Goal: Ask a question: Seek information or help from site administrators or community

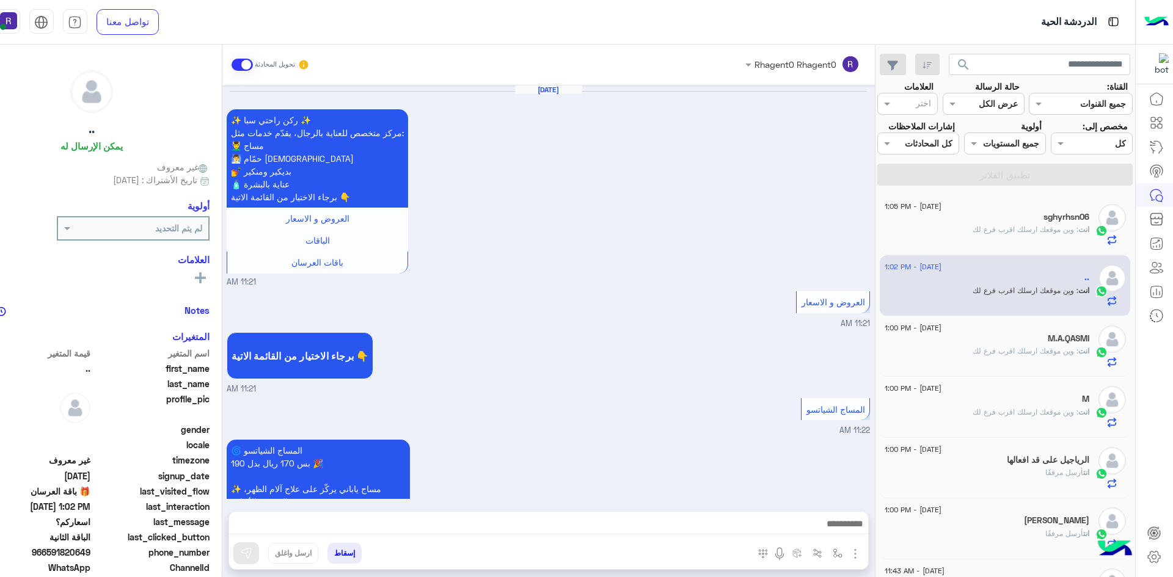
scroll to position [1670, 0]
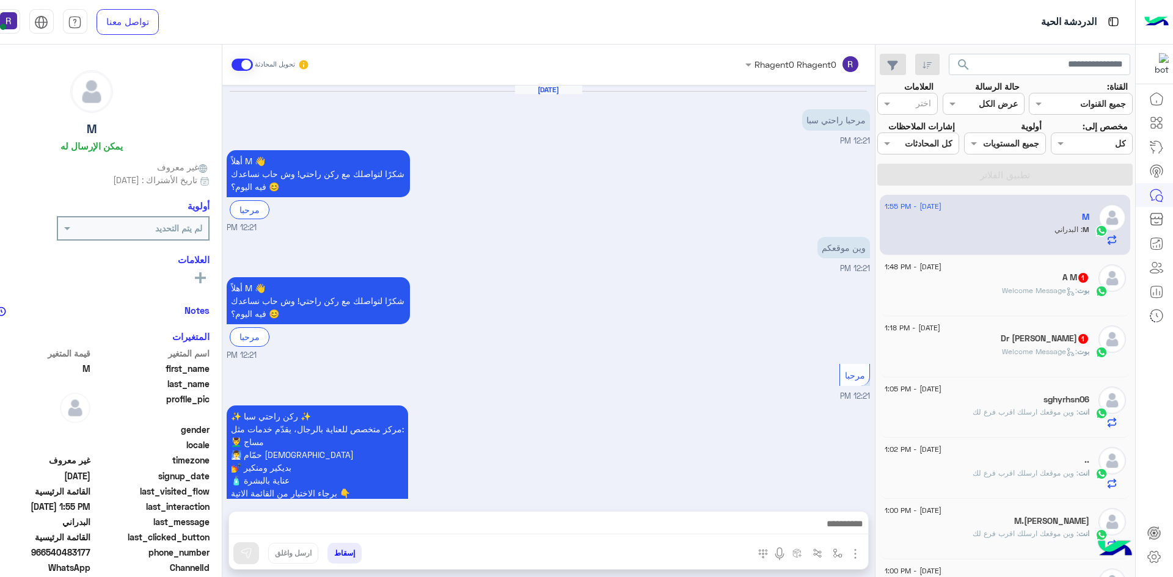
scroll to position [819, 0]
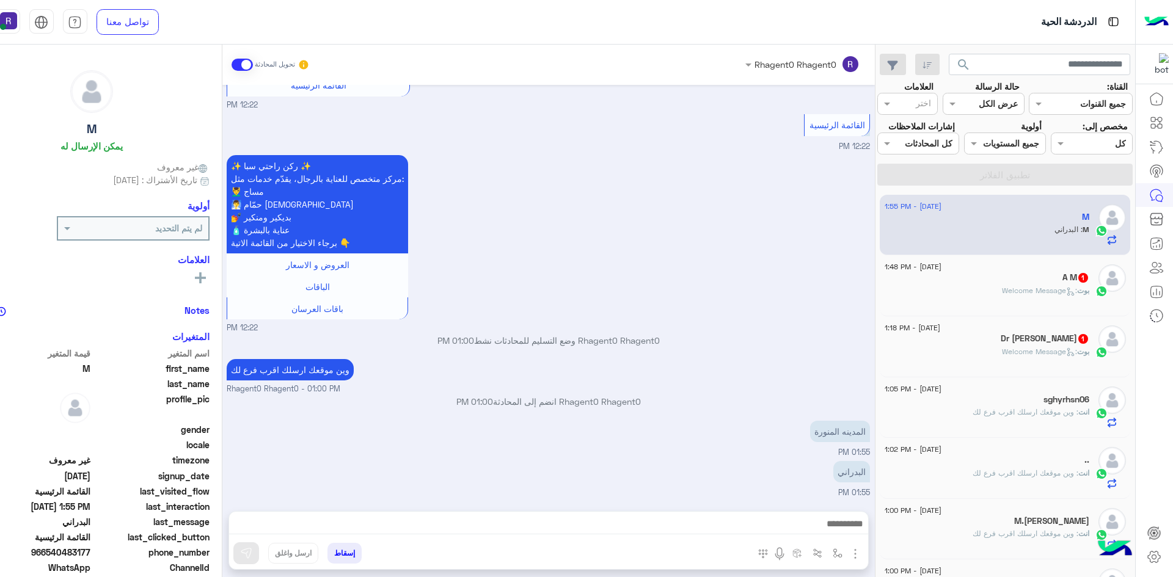
click at [1038, 348] on span ": Welcome Message" at bounding box center [1039, 351] width 75 height 9
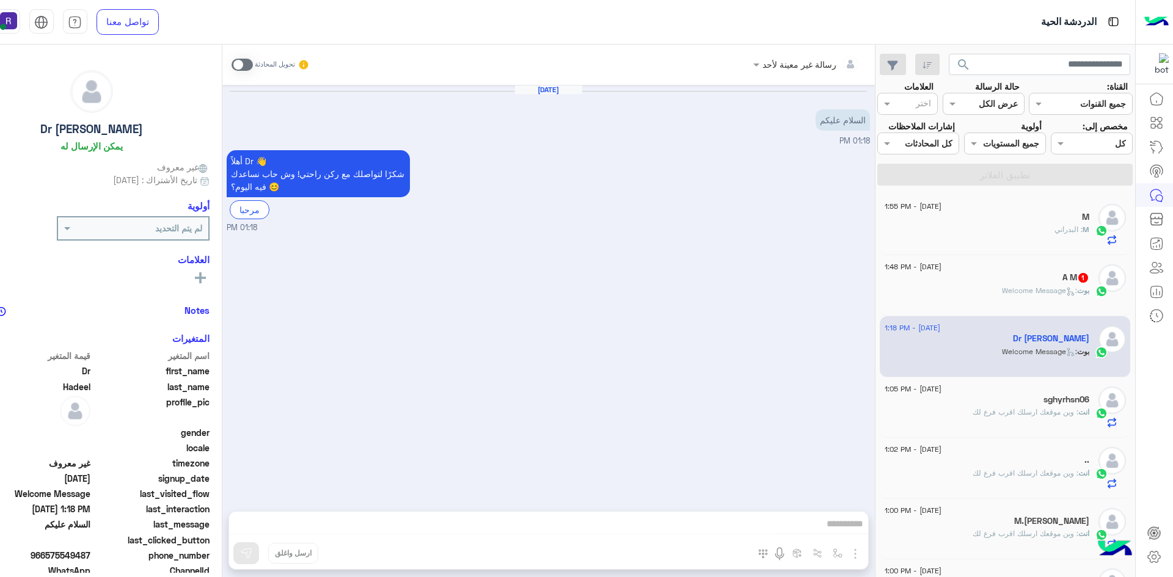
click at [250, 65] on span at bounding box center [242, 65] width 21 height 12
click at [856, 554] on img "button" at bounding box center [855, 554] width 15 height 15
click at [842, 534] on span "الصور" at bounding box center [831, 527] width 23 height 14
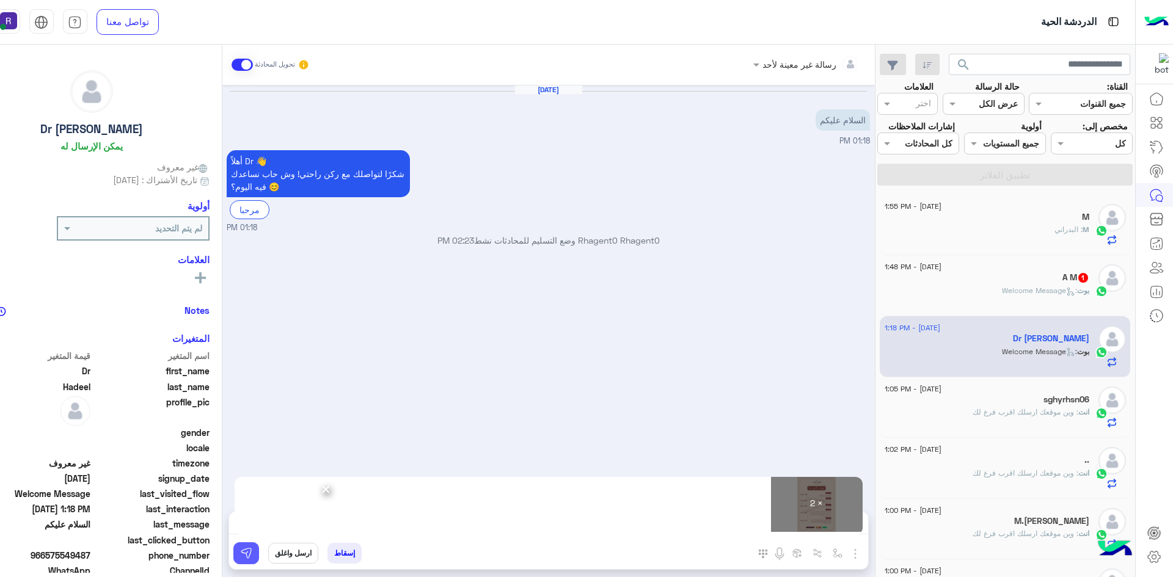
click at [246, 556] on img at bounding box center [246, 553] width 12 height 12
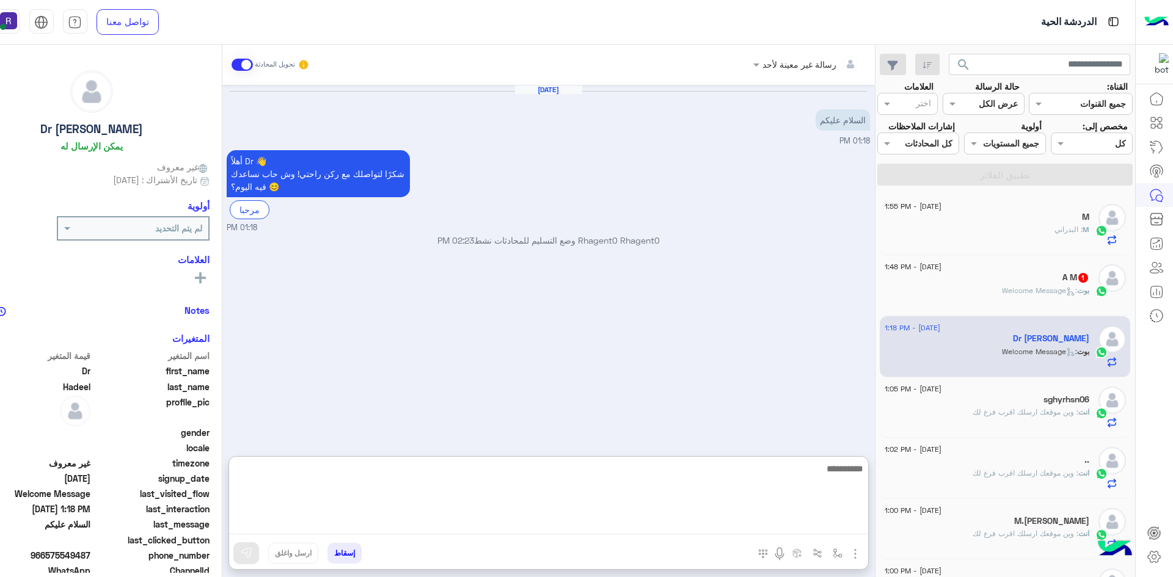
paste textarea "**********"
type textarea "**********"
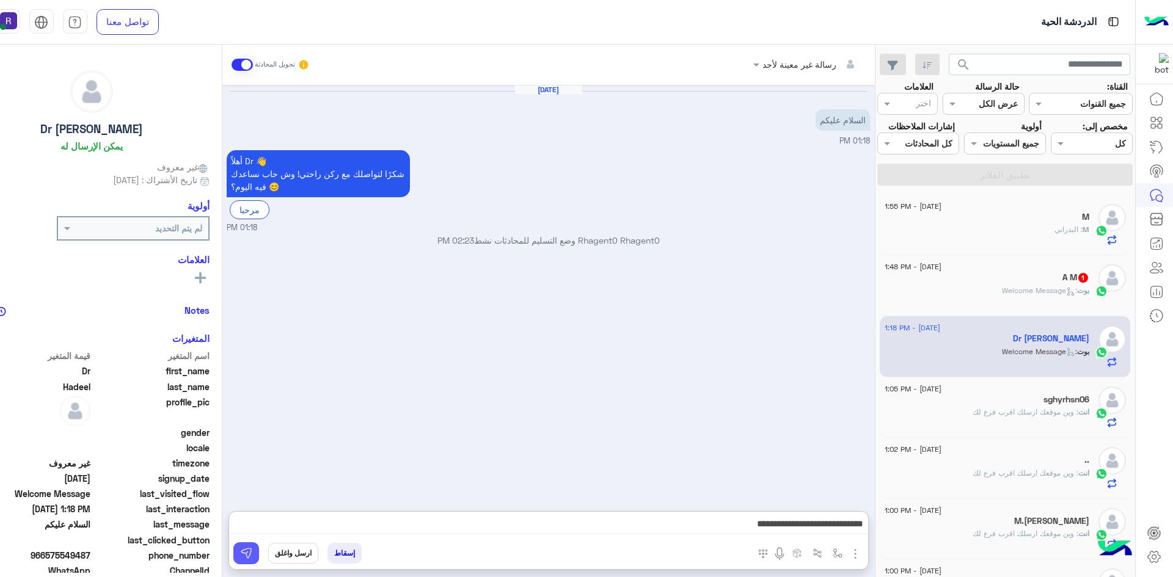
click at [246, 552] on img at bounding box center [246, 553] width 12 height 12
click at [1030, 280] on div "A M 1" at bounding box center [987, 278] width 205 height 13
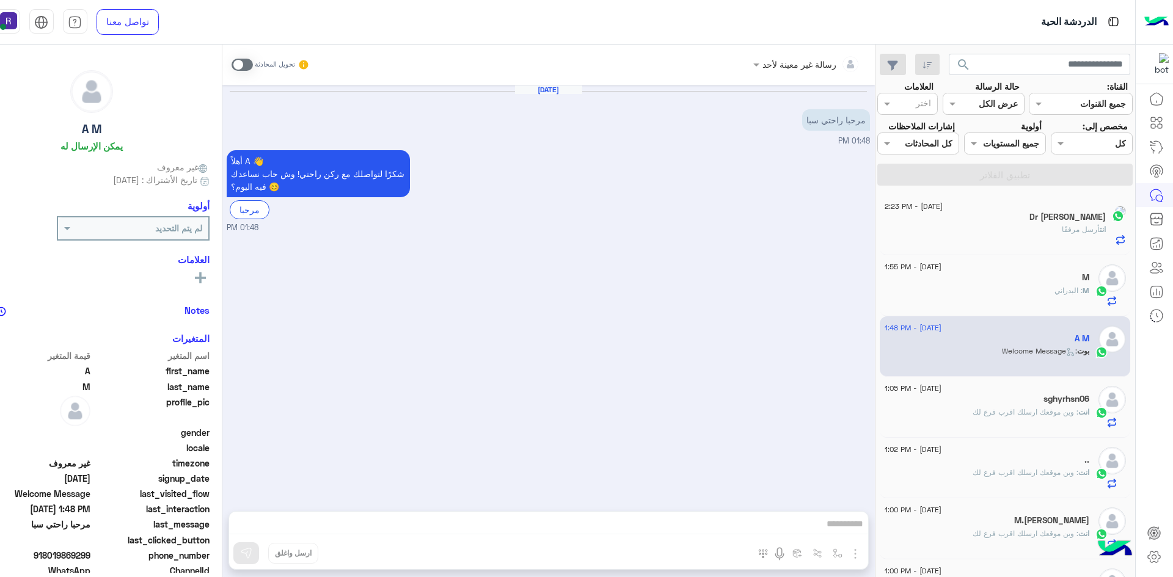
click at [247, 62] on span at bounding box center [242, 65] width 21 height 12
click at [855, 555] on img "button" at bounding box center [855, 554] width 15 height 15
click at [839, 532] on span "الصور" at bounding box center [831, 527] width 23 height 14
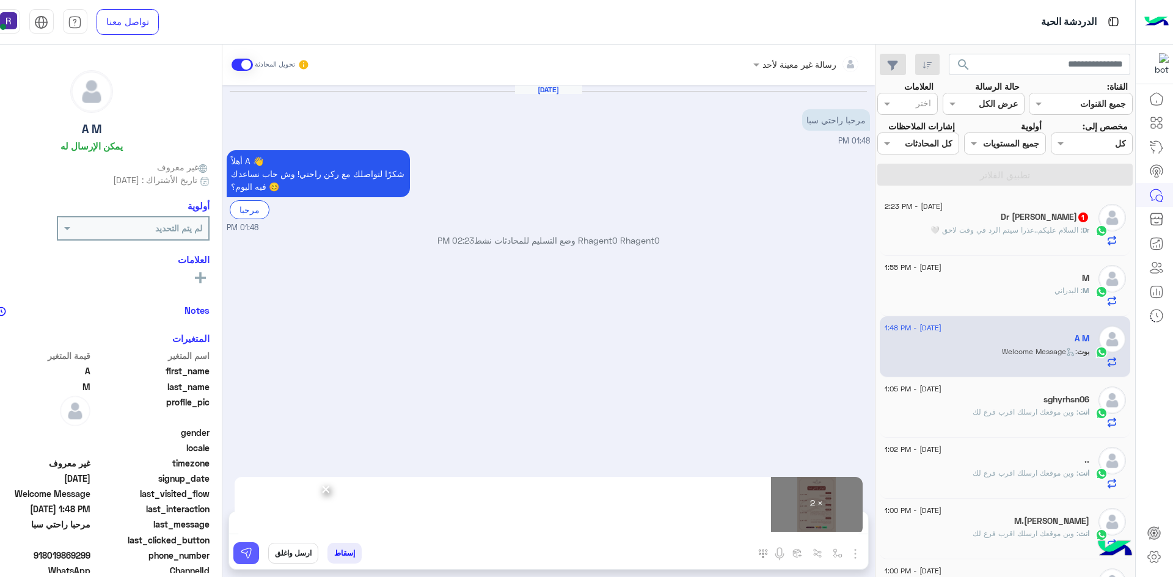
click at [250, 556] on img at bounding box center [246, 553] width 12 height 12
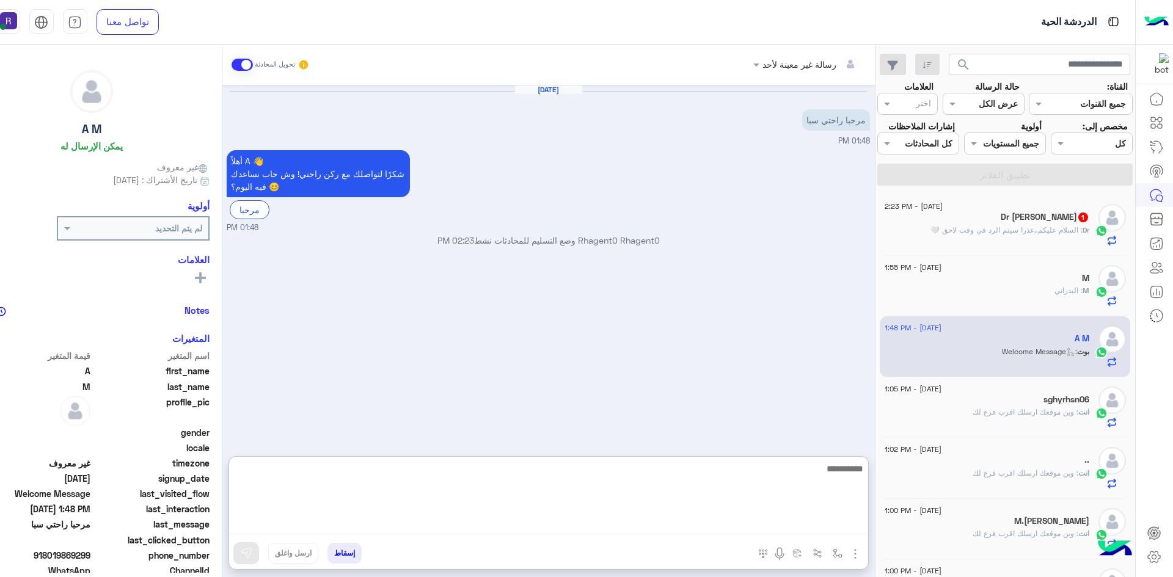
paste textarea "**********"
type textarea "**********"
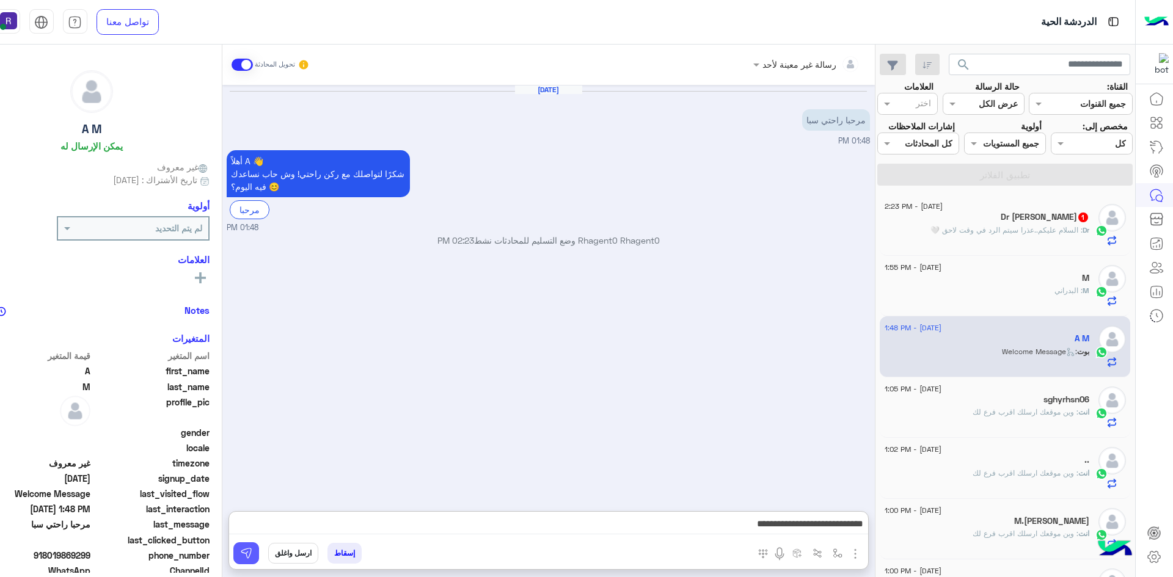
click at [251, 551] on img at bounding box center [246, 553] width 12 height 12
click at [1057, 237] on div "Dr : السلام عليكم..عذرا سيتم الرد في وقت لاحق 🤍" at bounding box center [987, 235] width 205 height 21
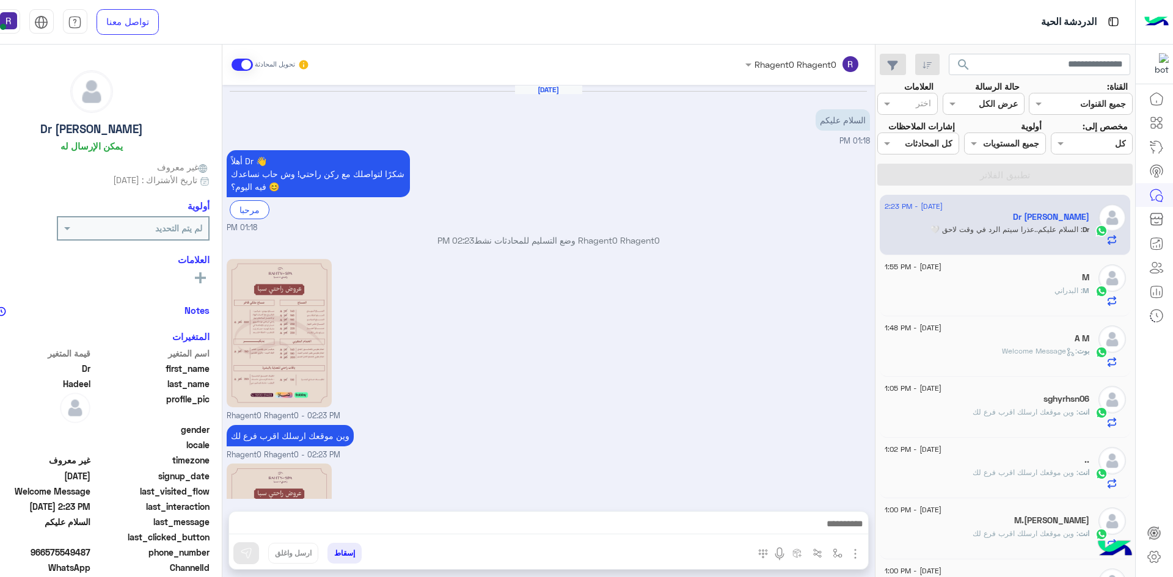
scroll to position [191, 0]
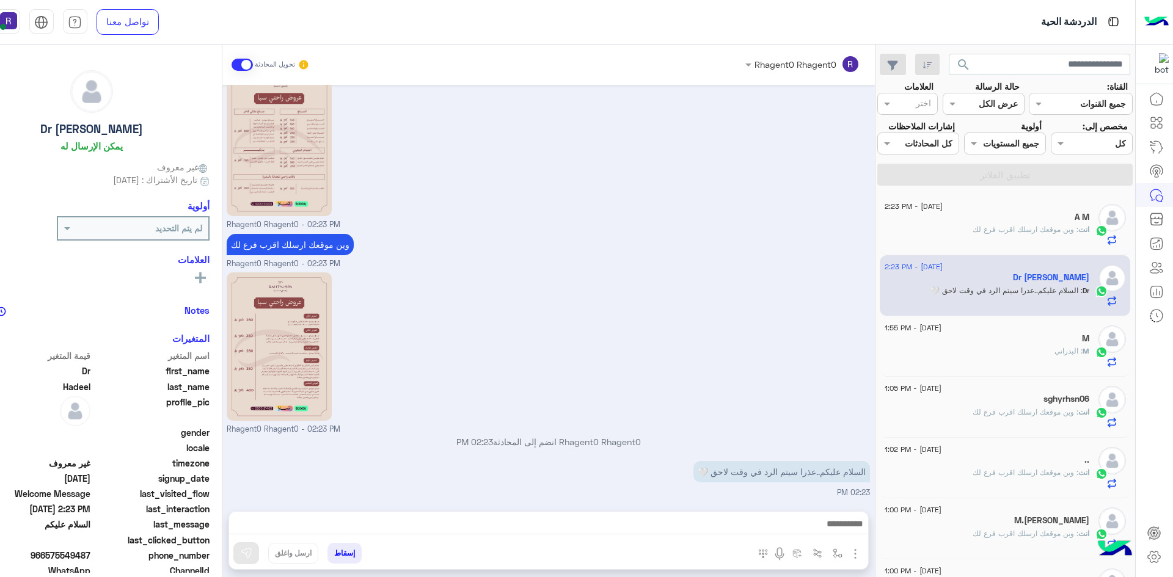
click at [1031, 360] on div "M : البدراني" at bounding box center [987, 356] width 205 height 21
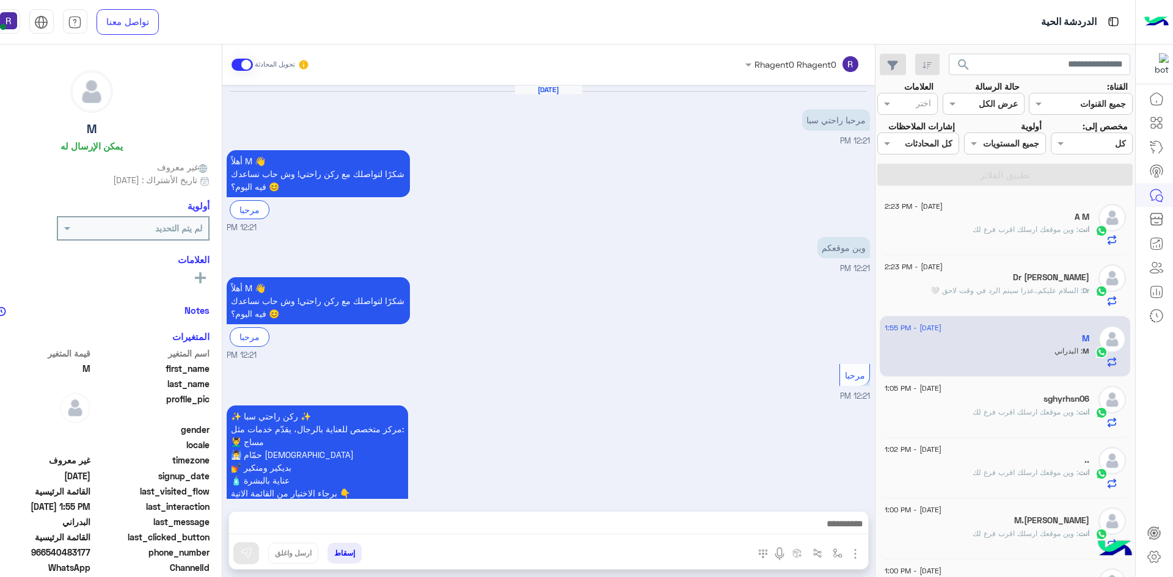
scroll to position [819, 0]
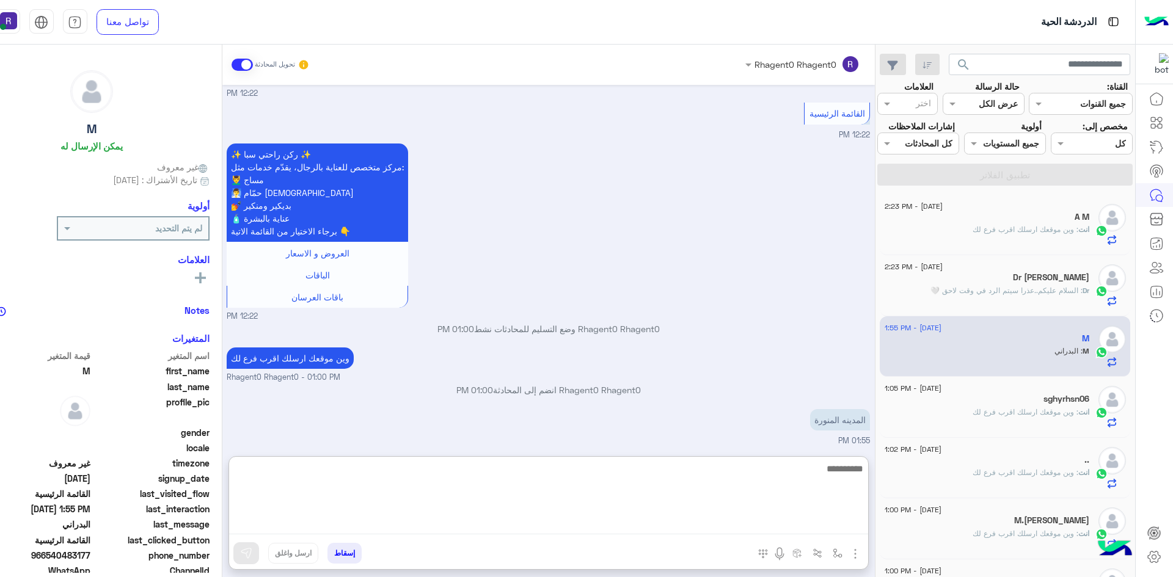
click at [665, 524] on textarea at bounding box center [548, 497] width 639 height 73
type textarea "**"
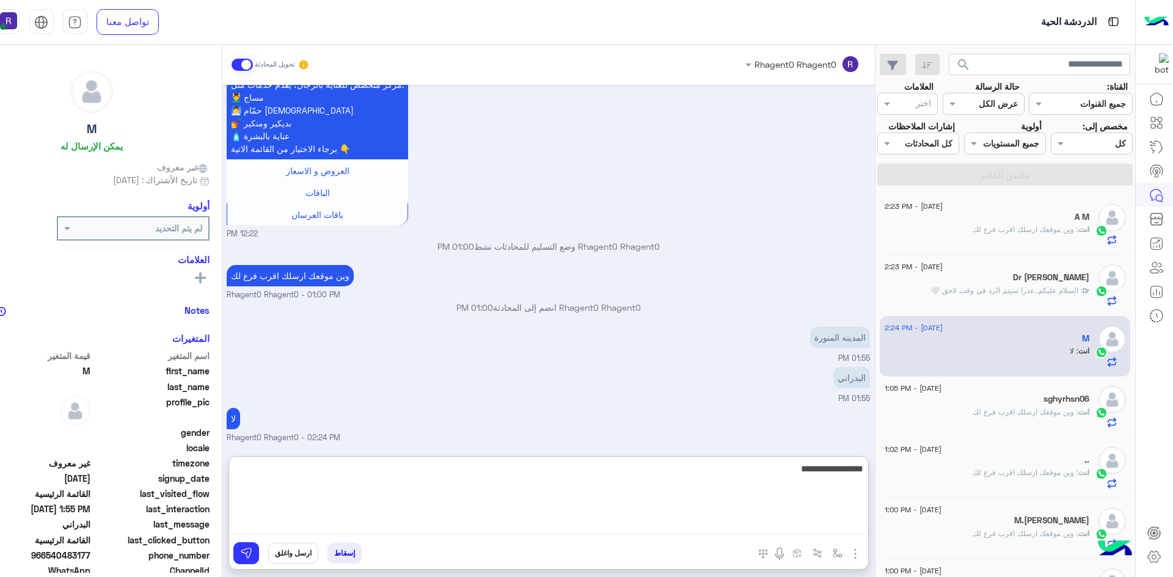
type textarea "**********"
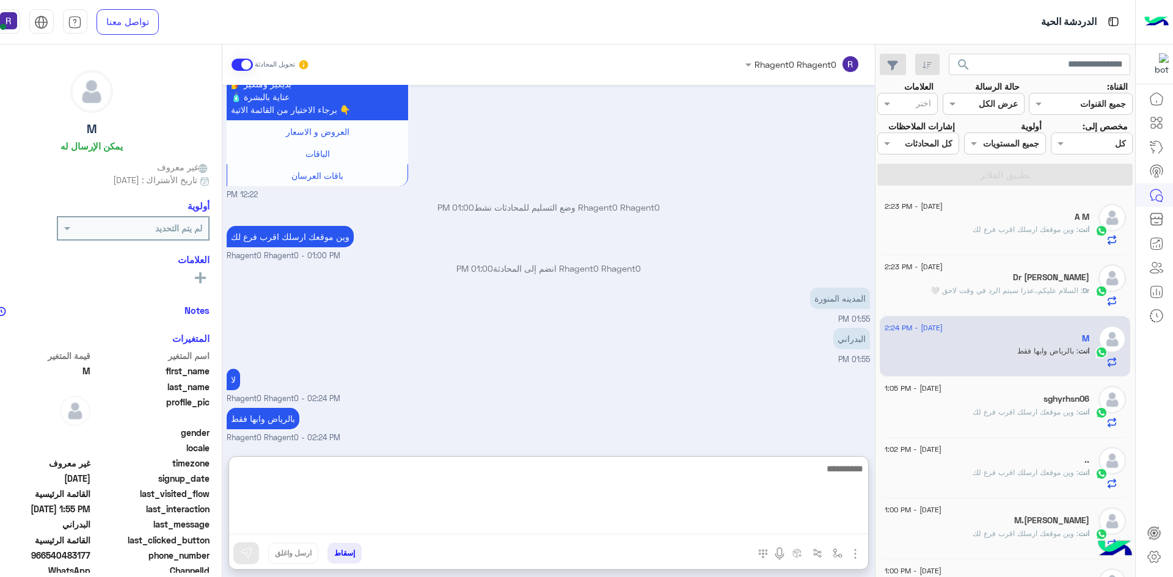
scroll to position [952, 0]
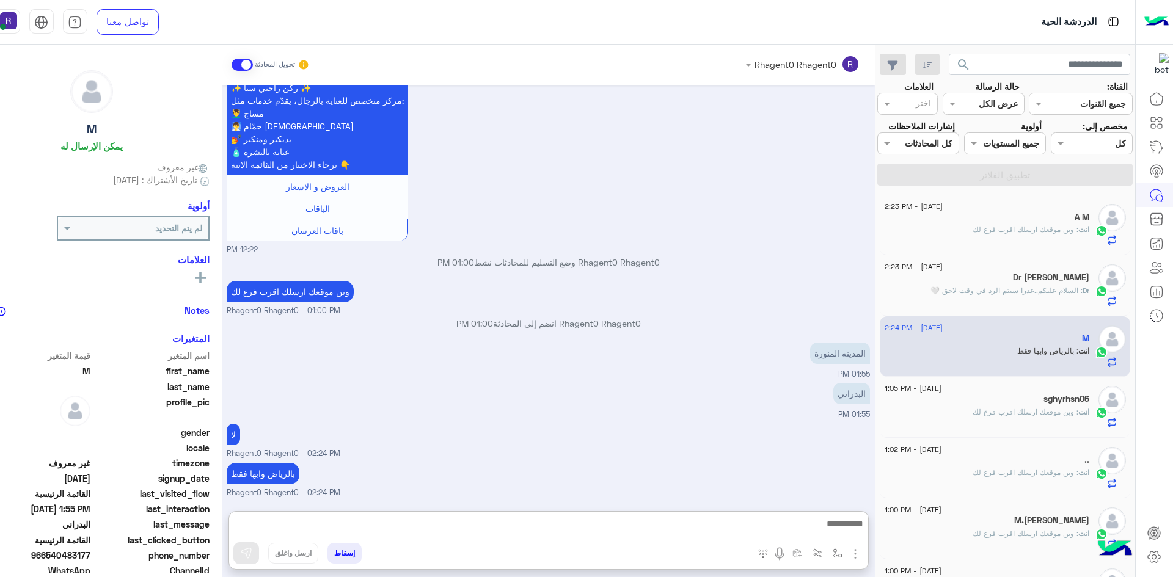
click at [770, 421] on div "لا Rhagent0 Rhagent0 - 02:24 PM" at bounding box center [548, 440] width 643 height 39
click at [1040, 236] on div "انت : وين موقعك ارسلك اقرب فرع لك" at bounding box center [987, 234] width 205 height 21
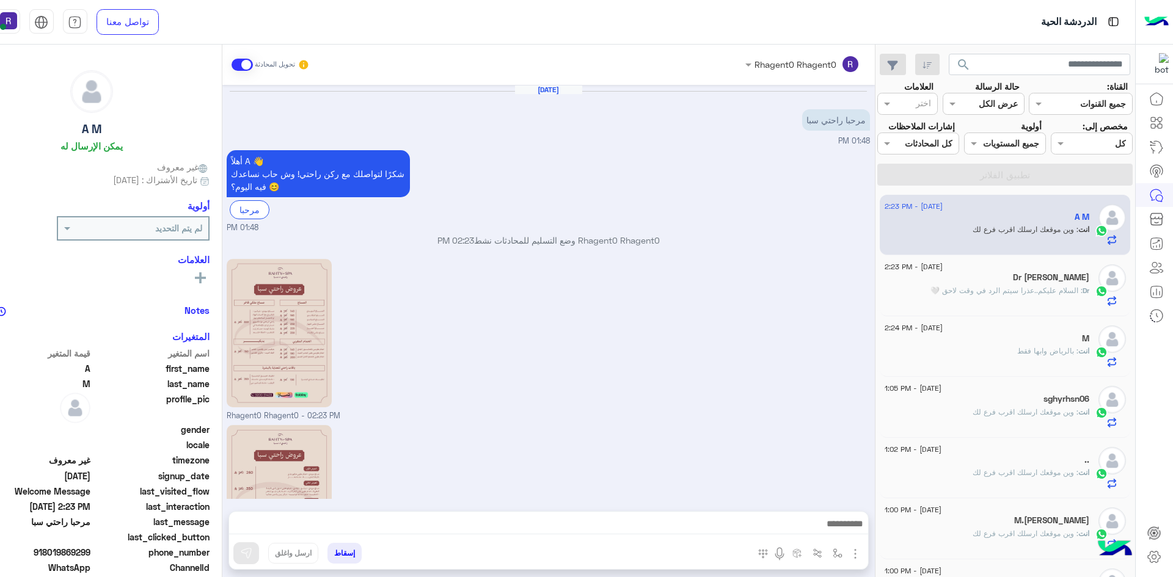
scroll to position [172, 0]
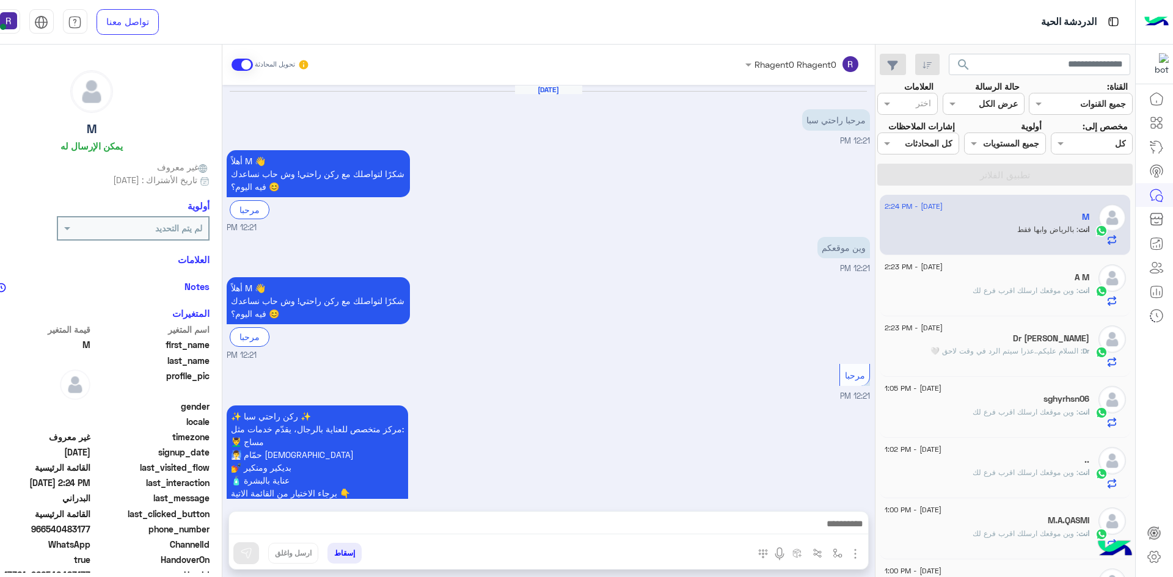
scroll to position [897, 0]
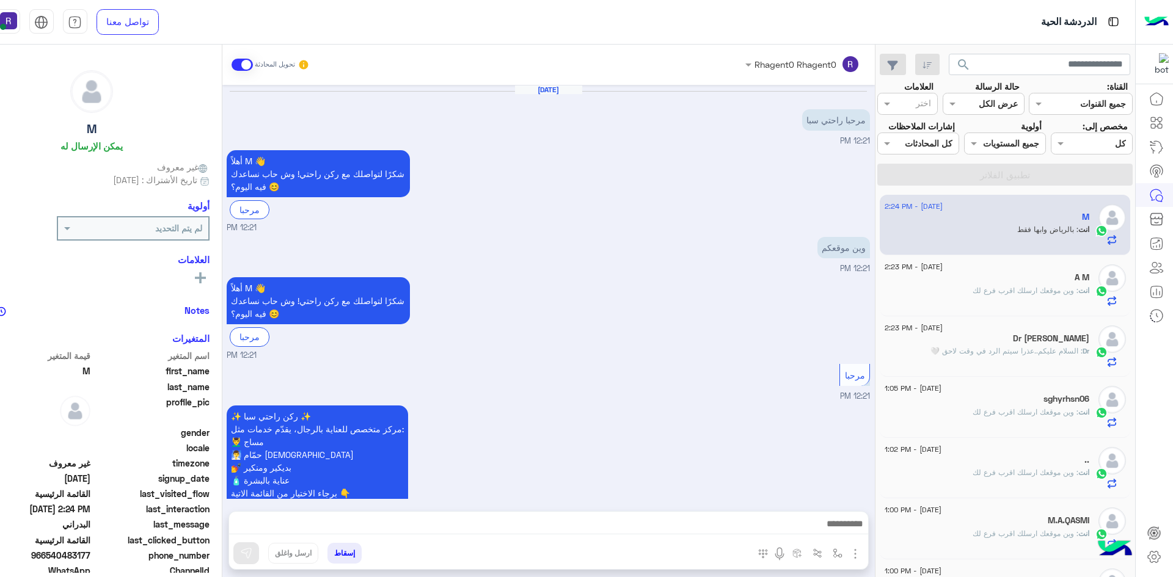
scroll to position [897, 0]
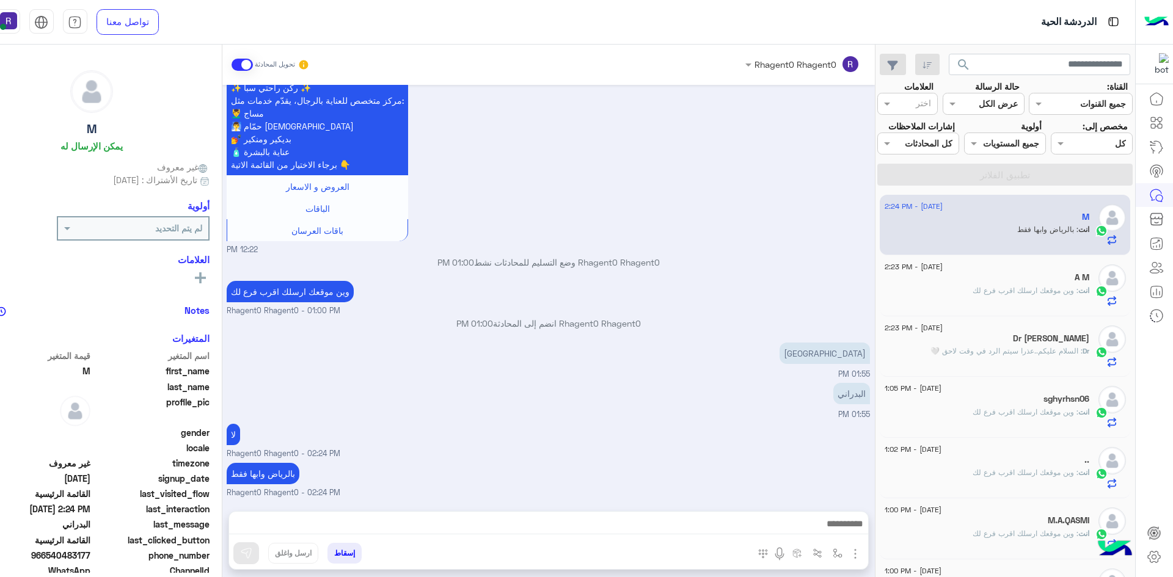
click at [1017, 284] on div "A M" at bounding box center [987, 278] width 205 height 13
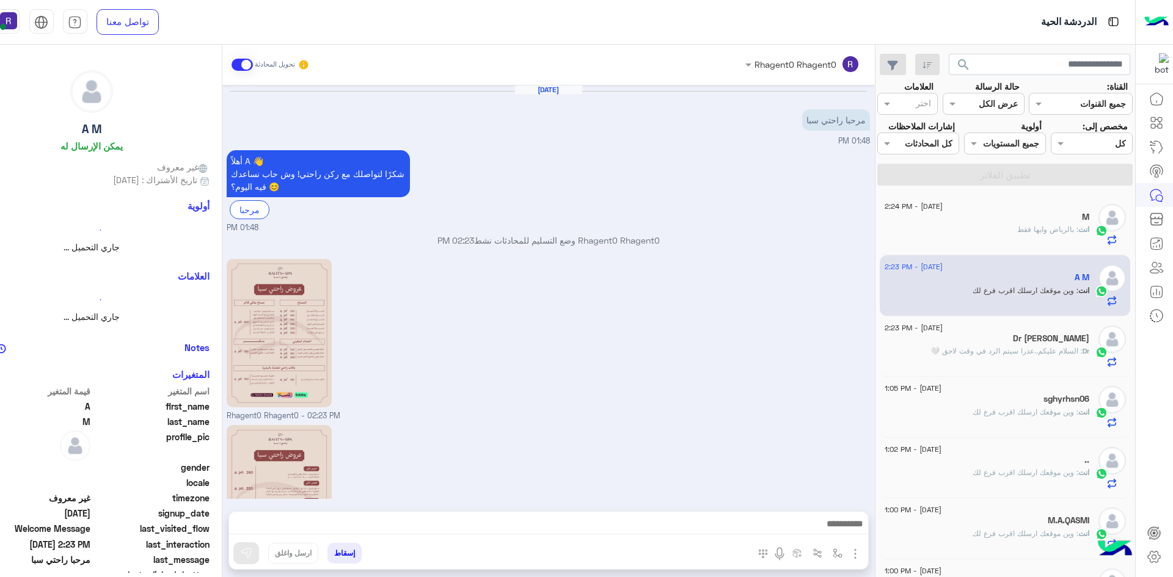
scroll to position [172, 0]
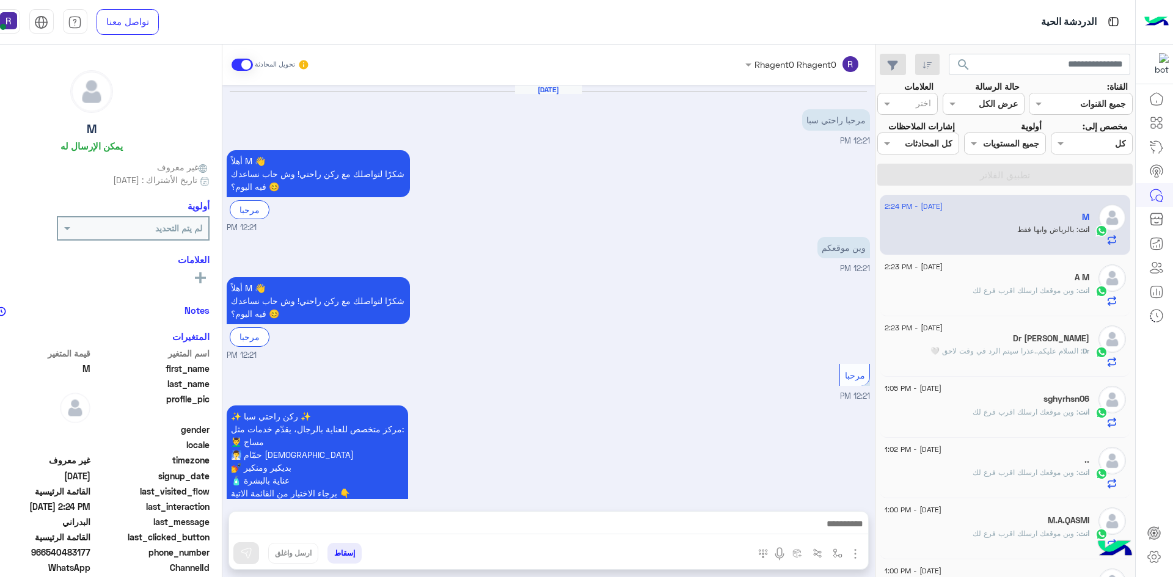
scroll to position [897, 0]
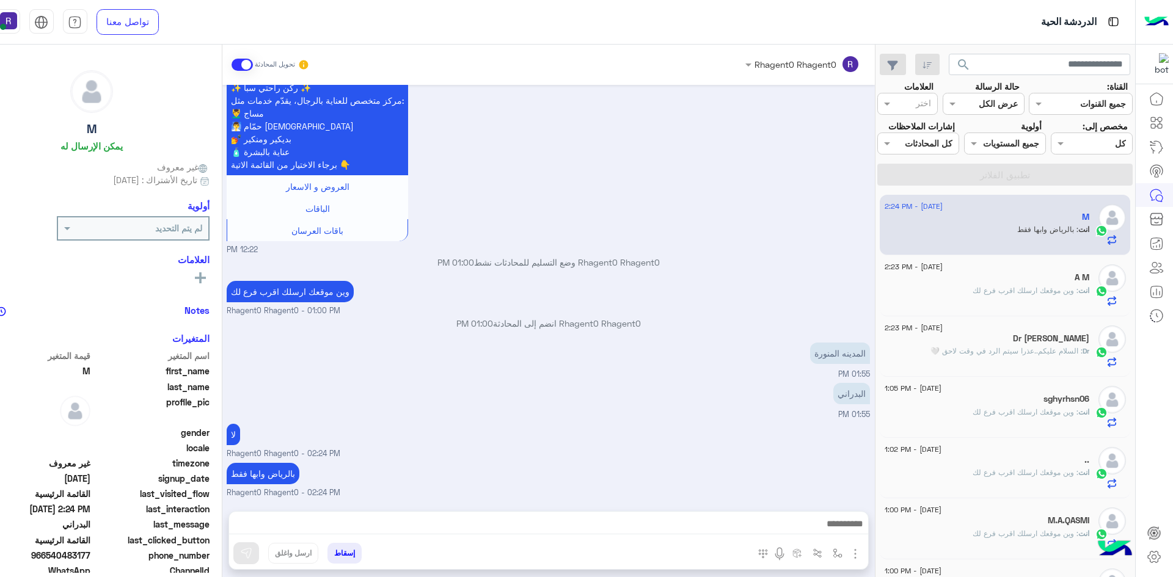
click at [1034, 281] on div "A M" at bounding box center [987, 278] width 205 height 13
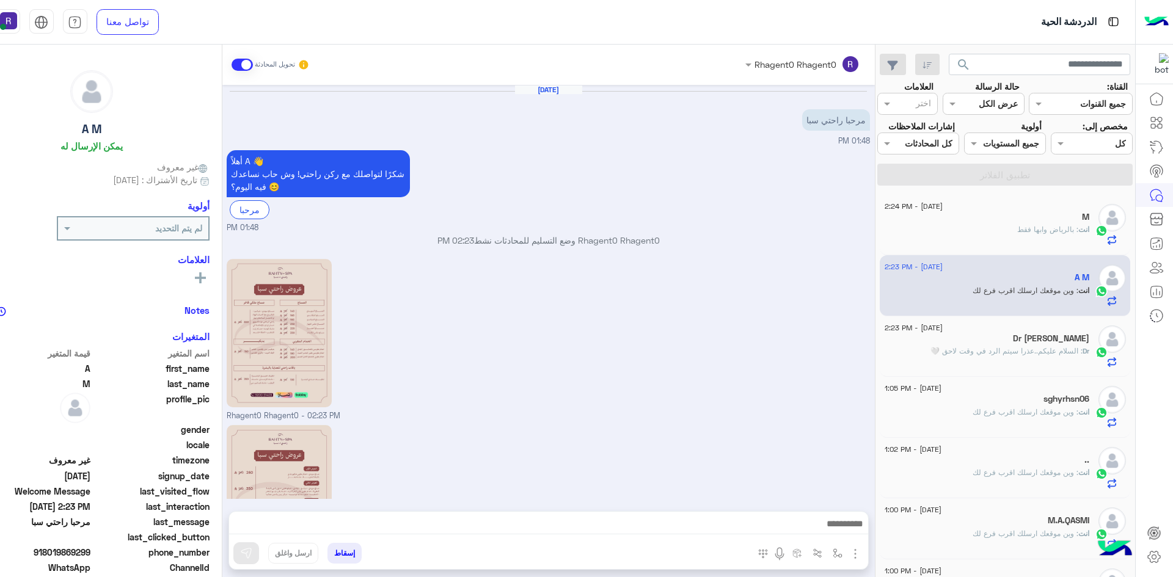
scroll to position [172, 0]
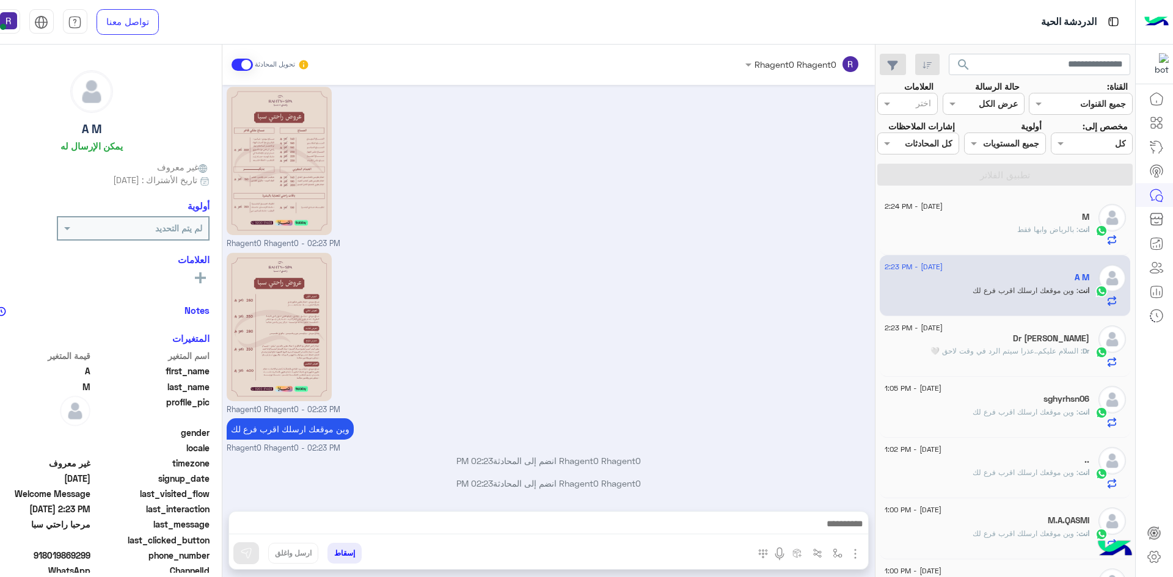
click at [792, 255] on div "Rhagent0 Rhagent0 - 02:23 PM" at bounding box center [548, 333] width 643 height 166
click at [1026, 230] on span ": بالرياض وابها فقط" at bounding box center [1047, 229] width 61 height 9
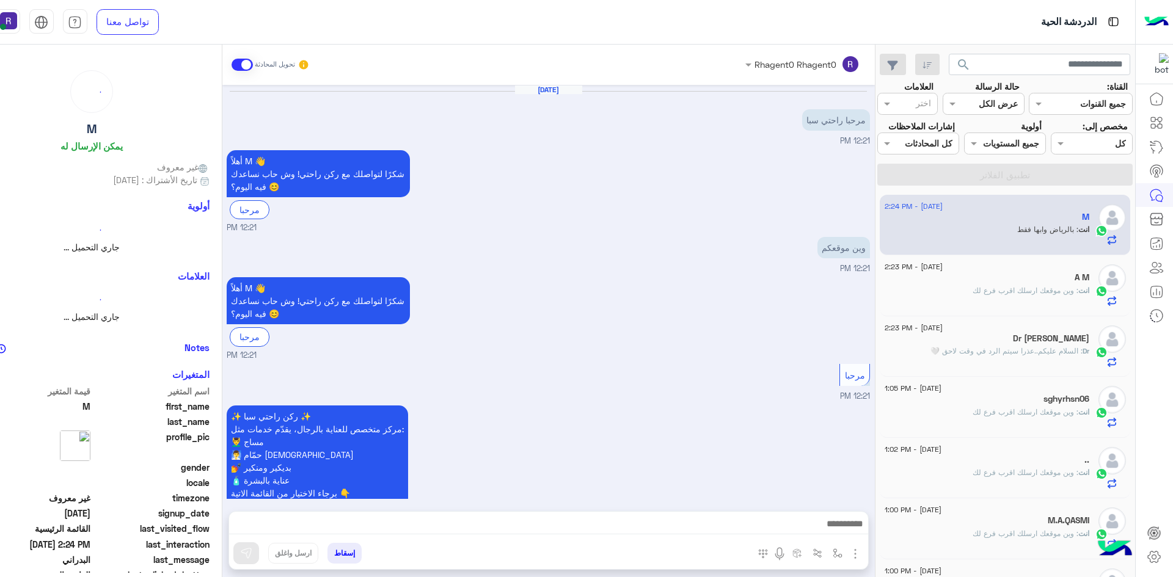
scroll to position [897, 0]
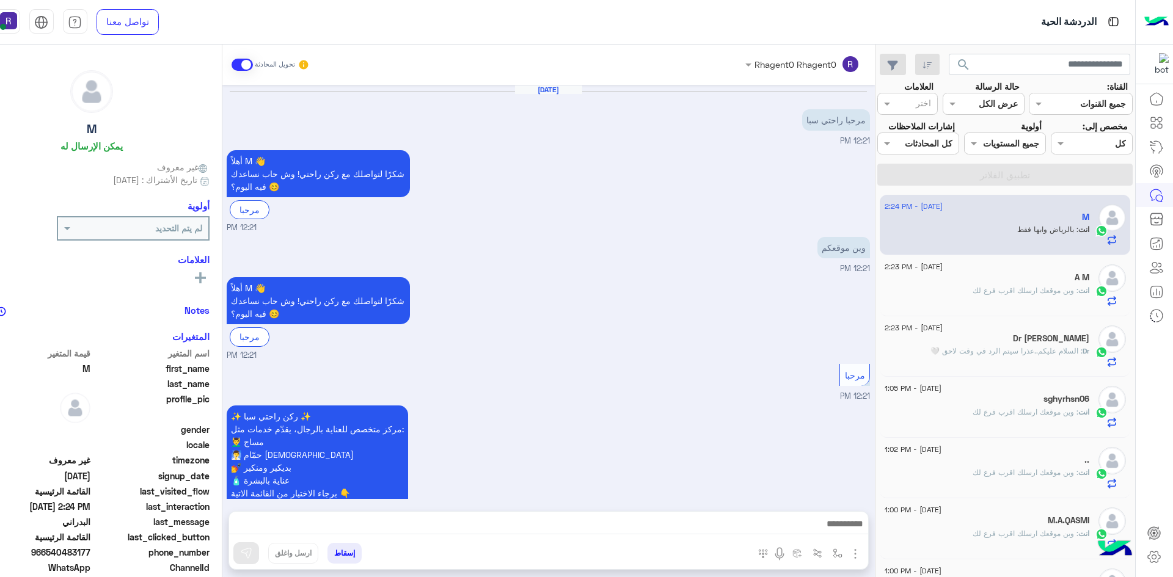
scroll to position [897, 0]
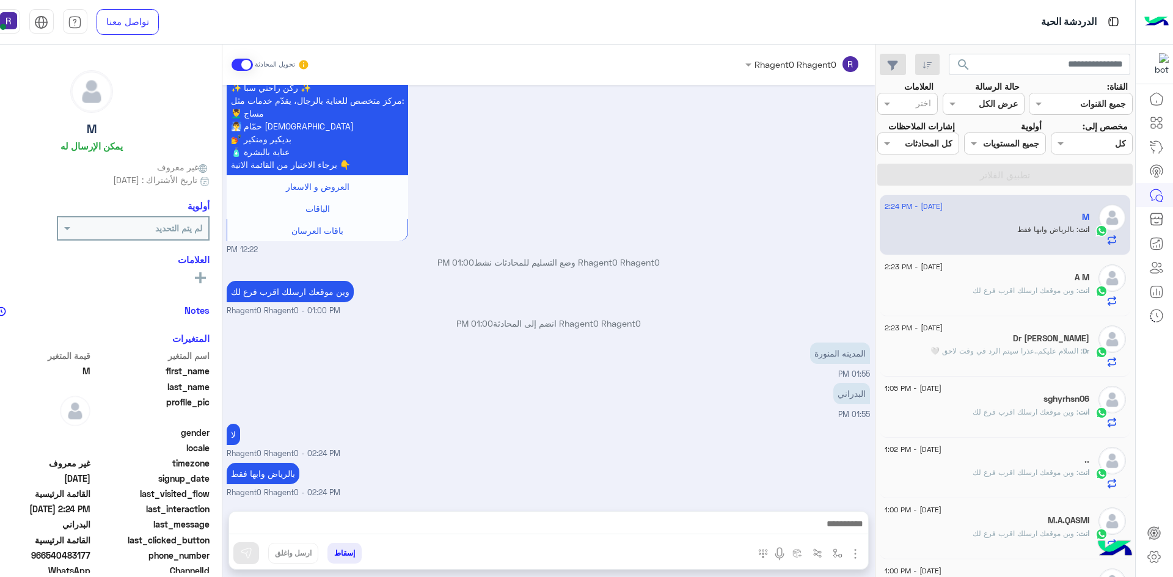
click at [1034, 291] on span ": وين موقعك ارسلك اقرب فرع لك" at bounding box center [1026, 290] width 106 height 9
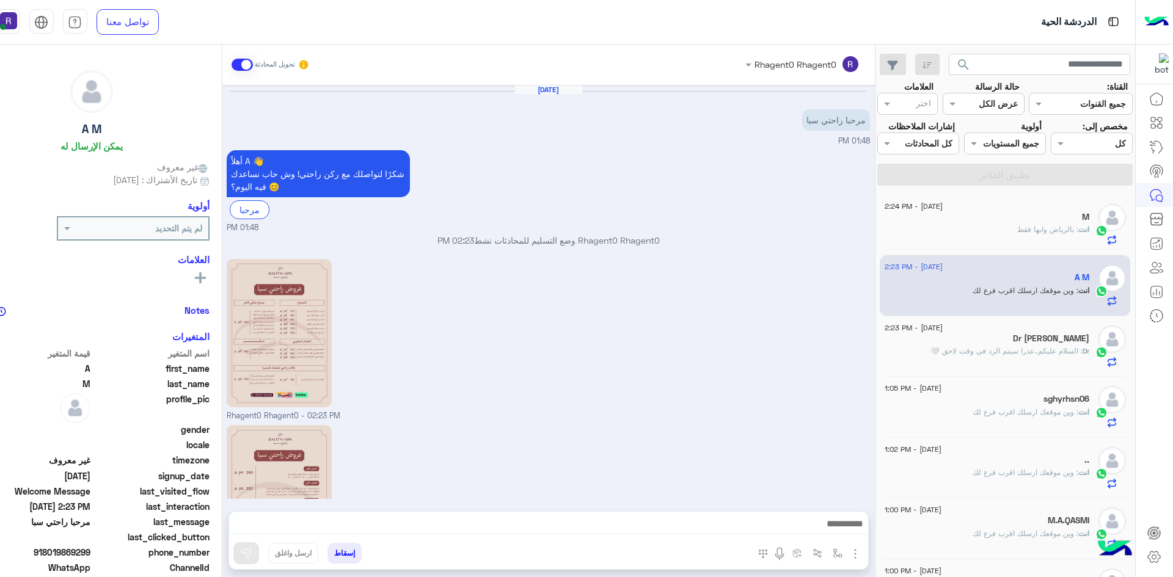
scroll to position [172, 0]
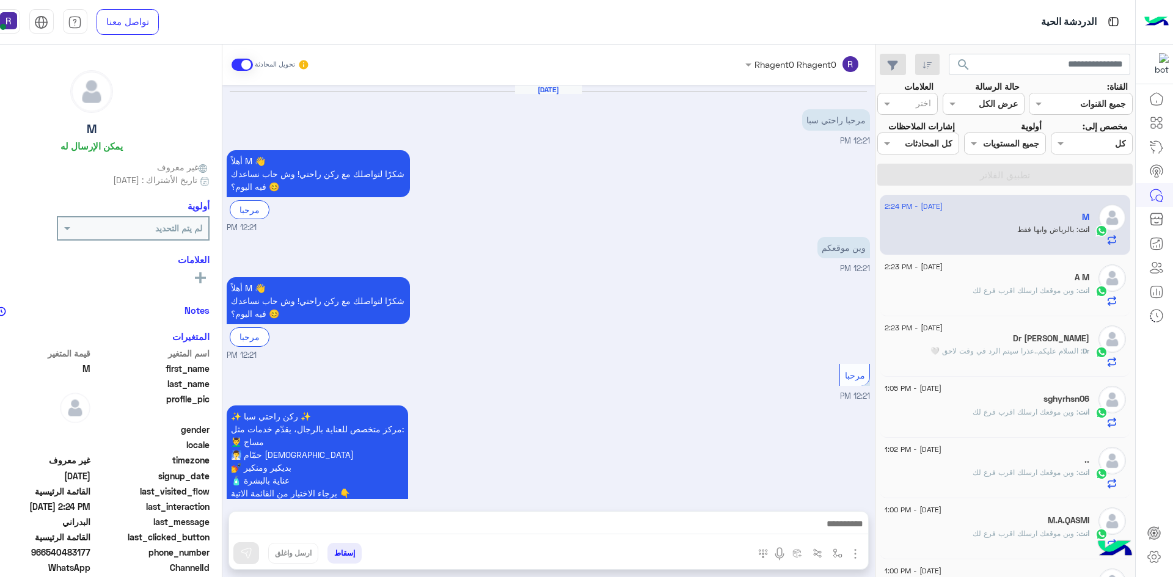
scroll to position [897, 0]
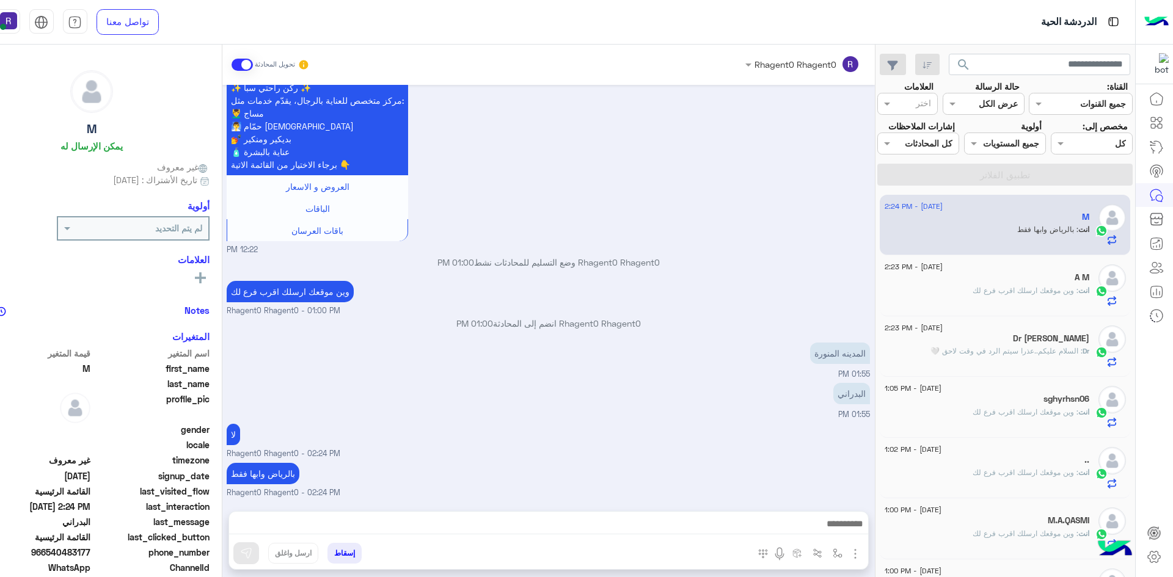
click at [1018, 295] on p "انت : وين موقعك ارسلك اقرب فرع لك" at bounding box center [1031, 290] width 117 height 11
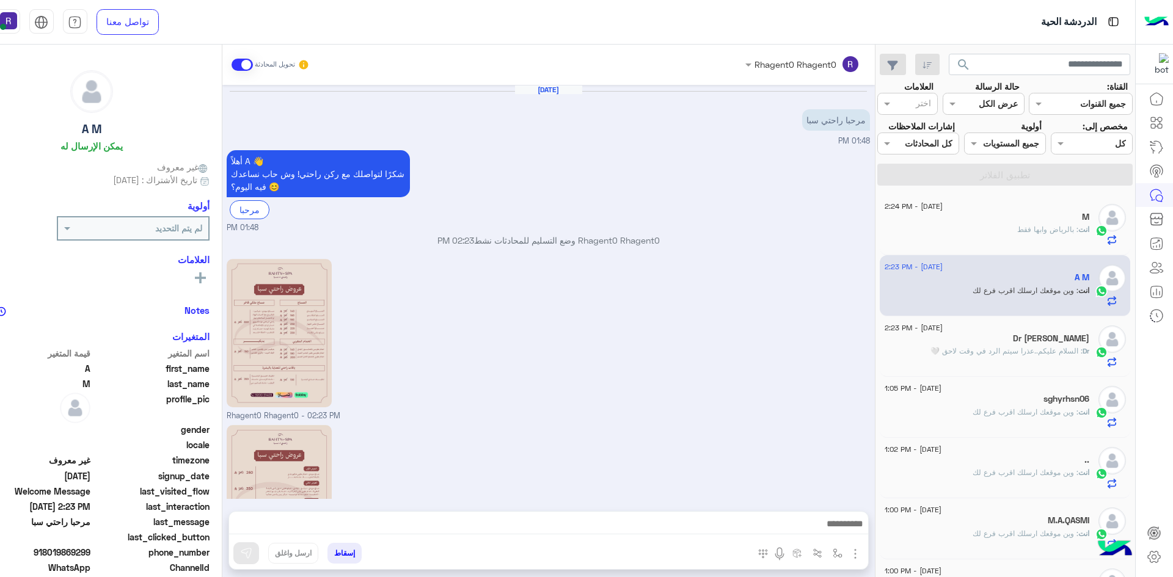
scroll to position [172, 0]
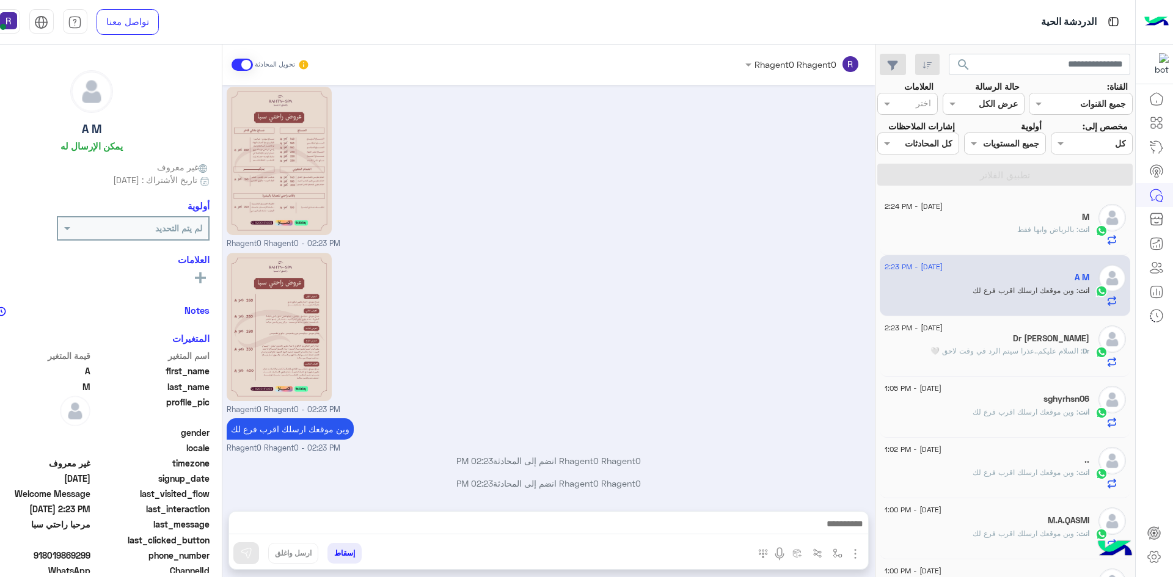
click at [987, 223] on div "M" at bounding box center [987, 218] width 205 height 13
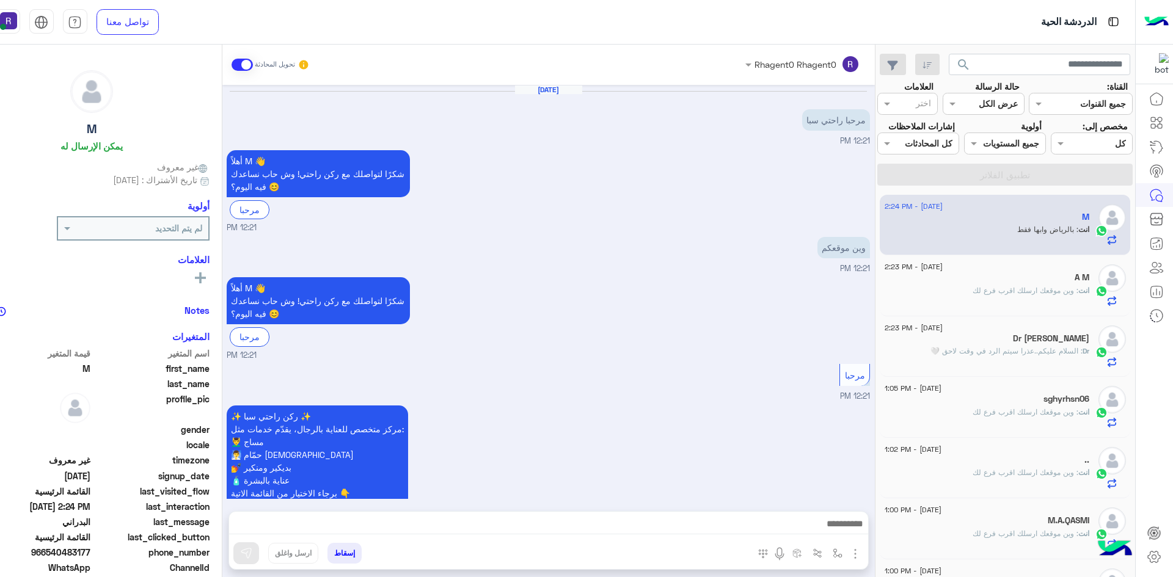
scroll to position [897, 0]
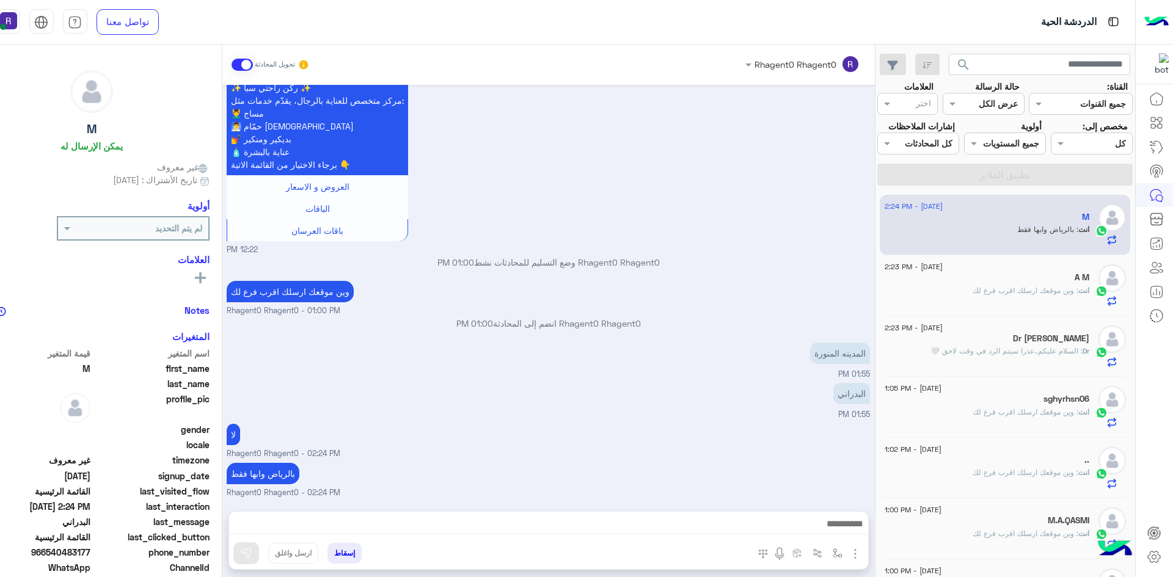
click at [1039, 299] on div "انت : وين موقعك ارسلك اقرب فرع لك" at bounding box center [987, 295] width 205 height 21
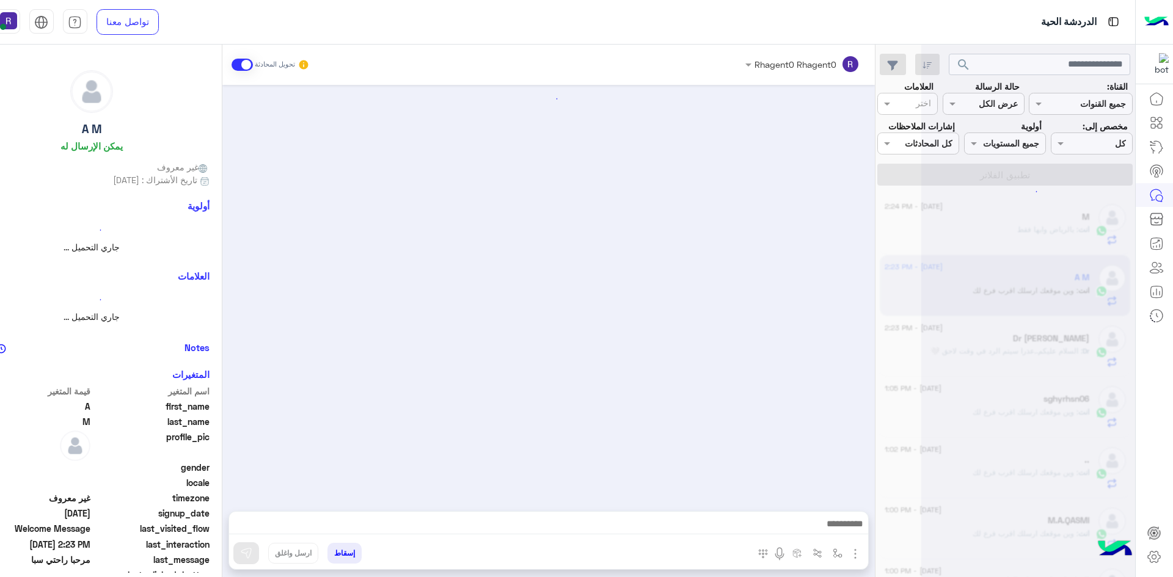
scroll to position [172, 0]
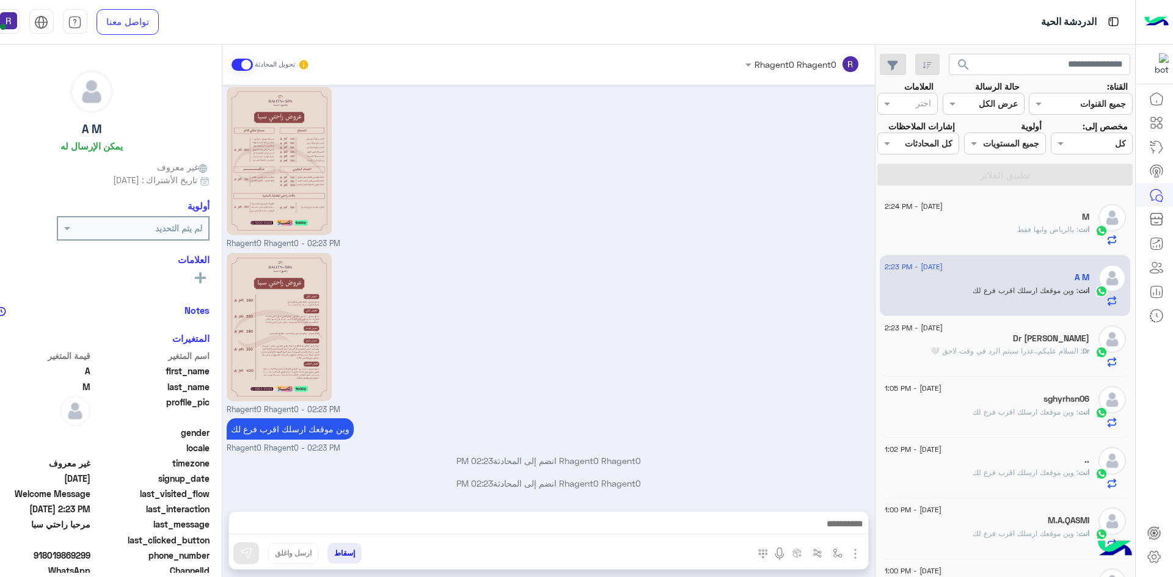
click at [961, 354] on span ": السلام عليكم..عذرا سيتم الرد في وقت لاحق 🤍" at bounding box center [1006, 350] width 152 height 9
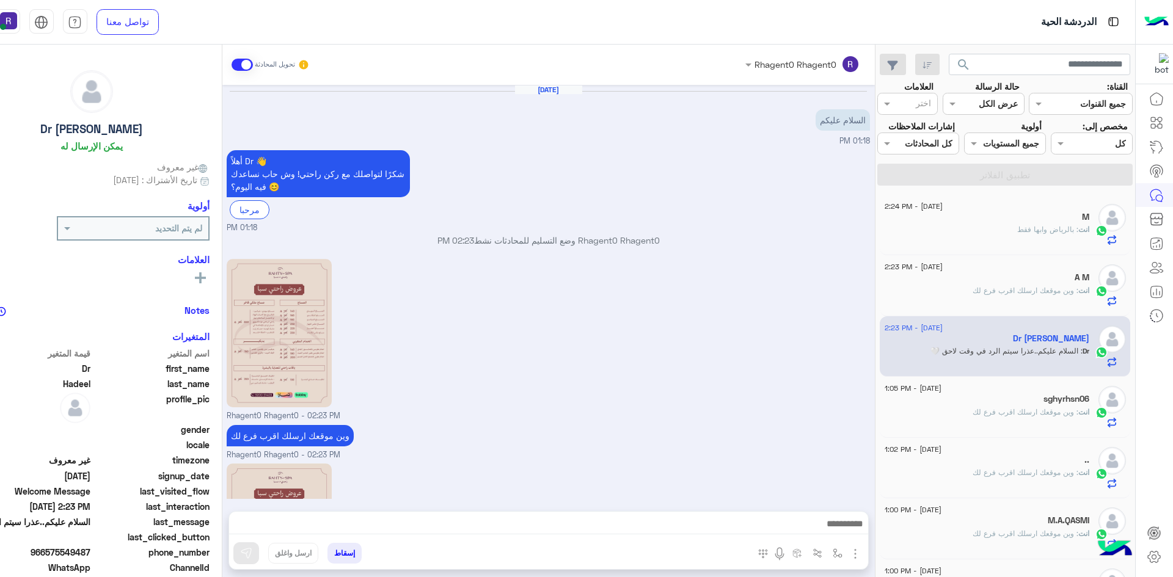
scroll to position [191, 0]
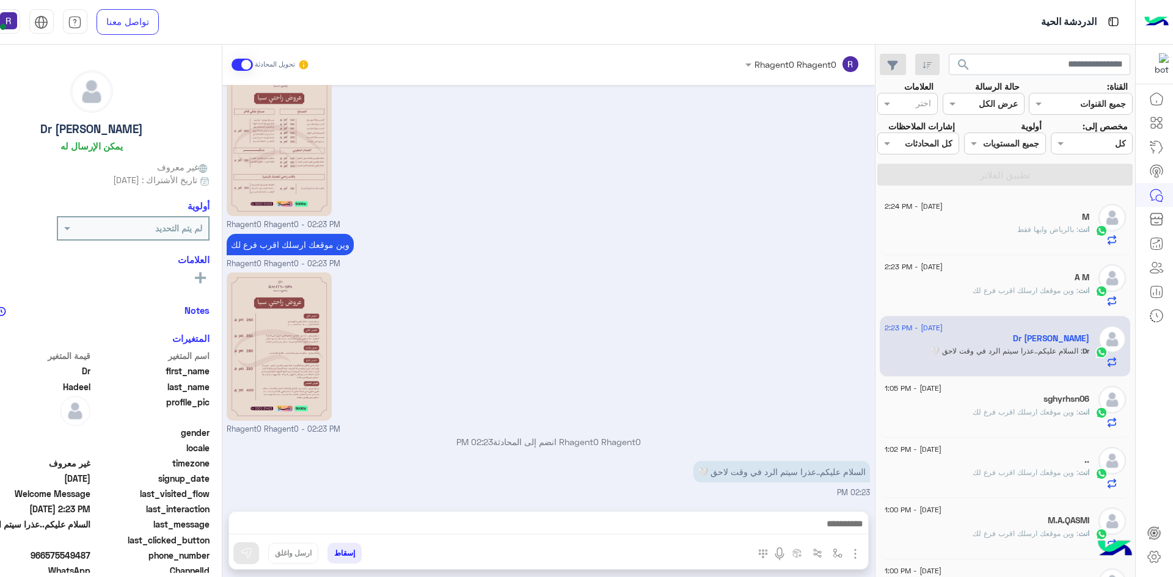
click at [990, 222] on div "M" at bounding box center [987, 218] width 205 height 13
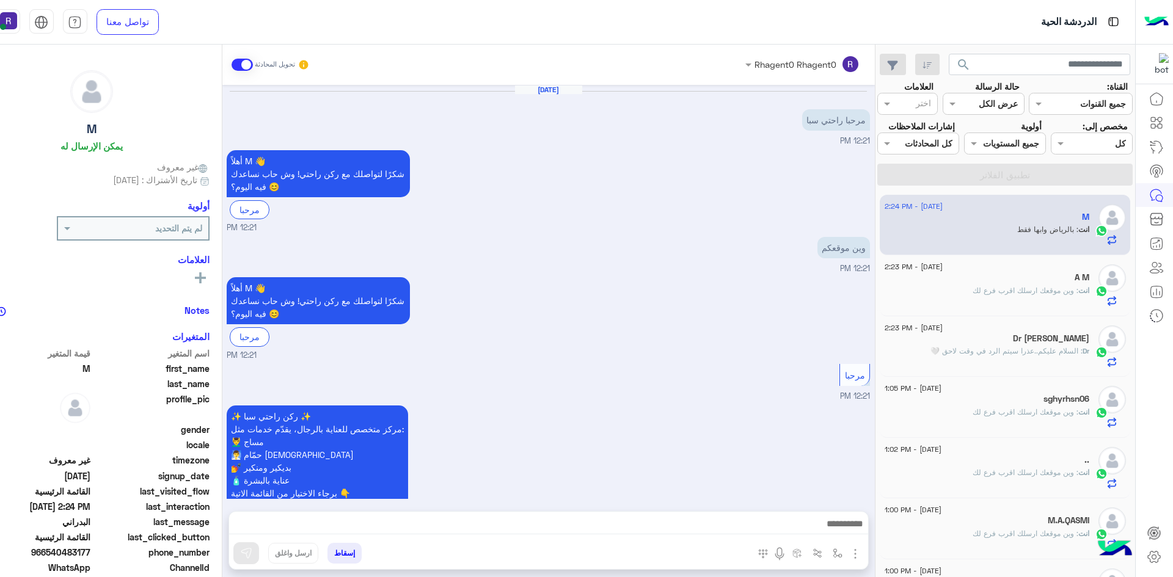
scroll to position [897, 0]
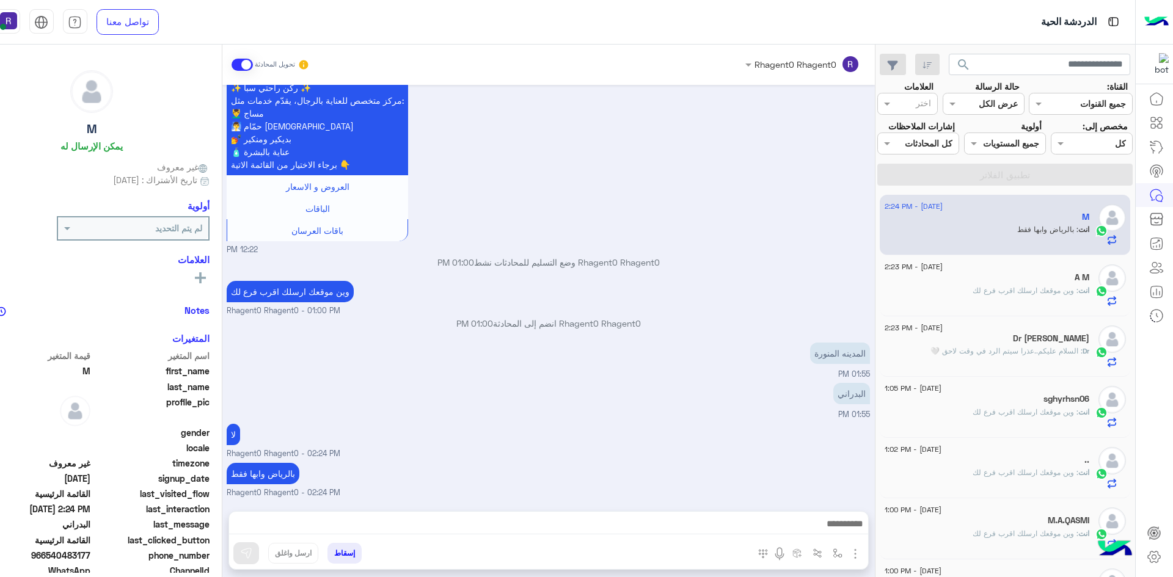
click at [1002, 298] on div "انت : وين موقعك ارسلك اقرب فرع لك" at bounding box center [987, 295] width 205 height 21
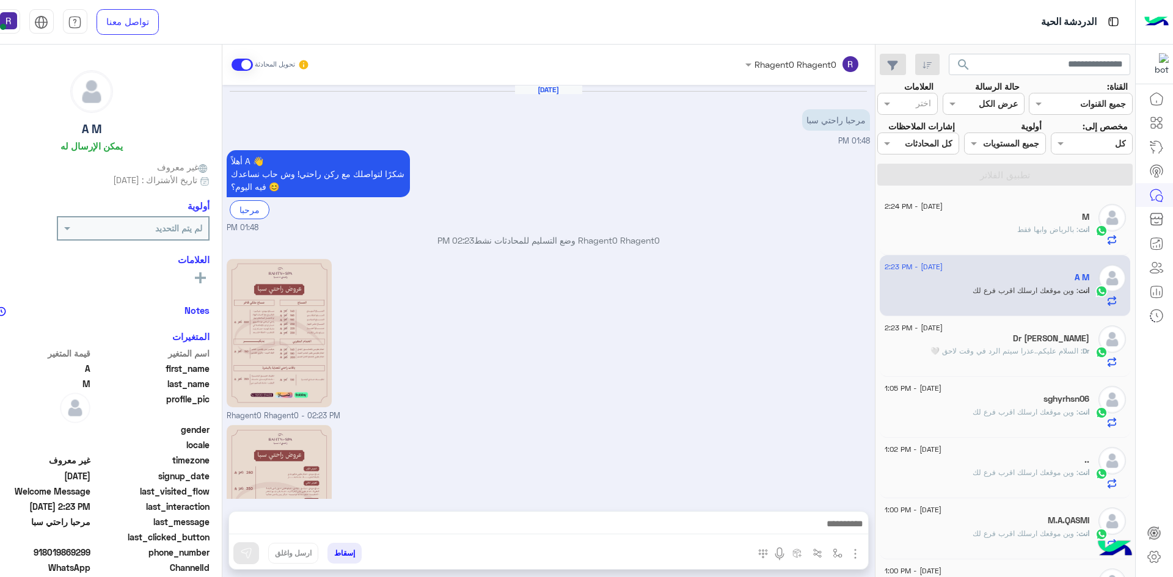
scroll to position [172, 0]
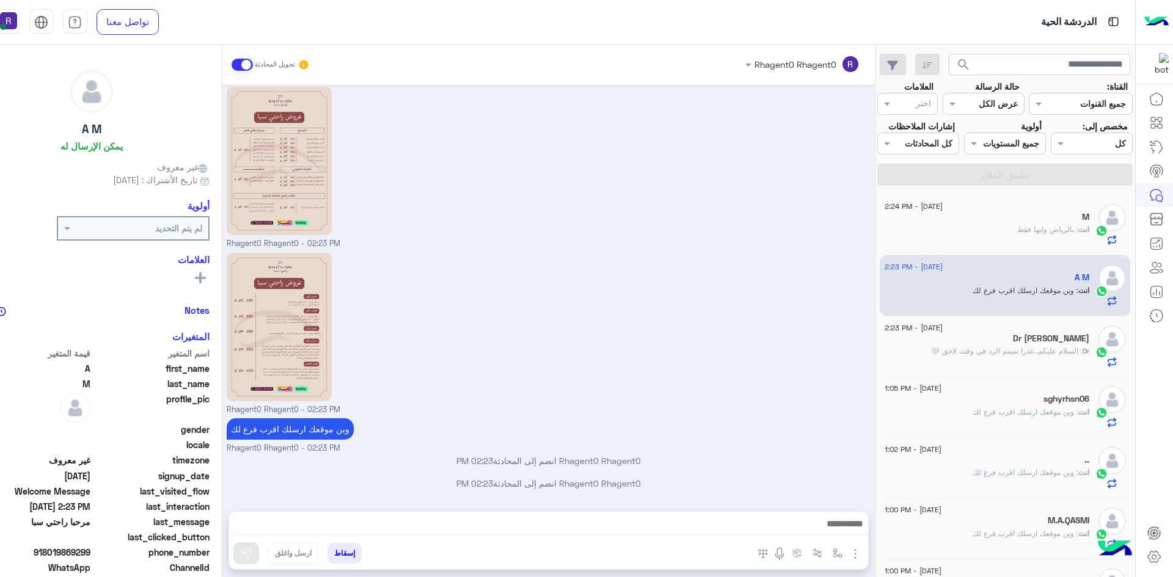
click at [1001, 357] on div "Dr : السلام عليكم..عذرا سيتم الرد في وقت لاحق 🤍" at bounding box center [987, 356] width 205 height 21
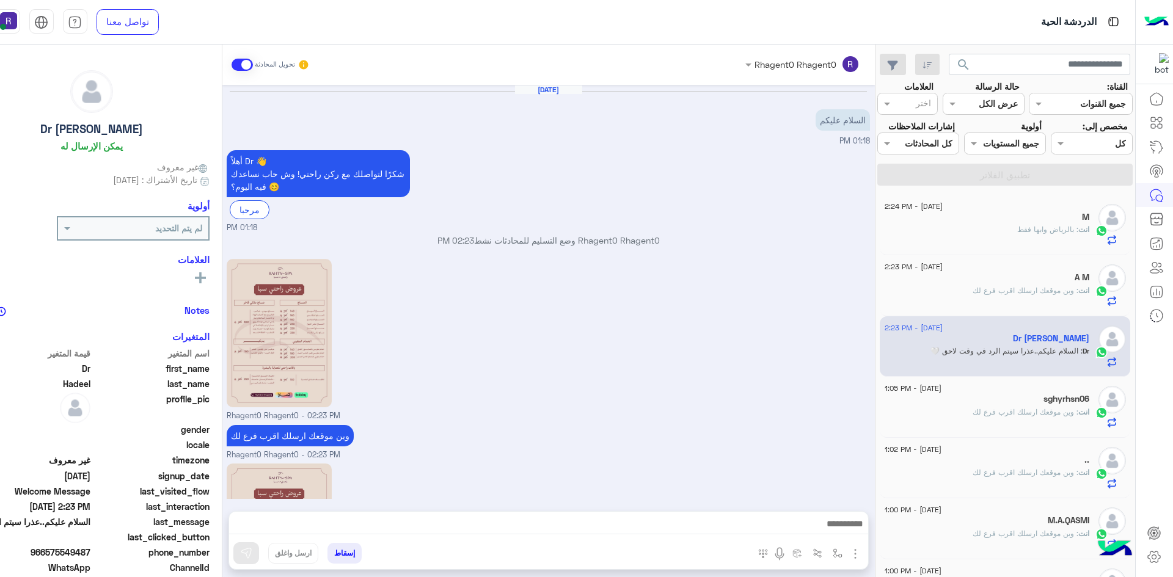
scroll to position [191, 0]
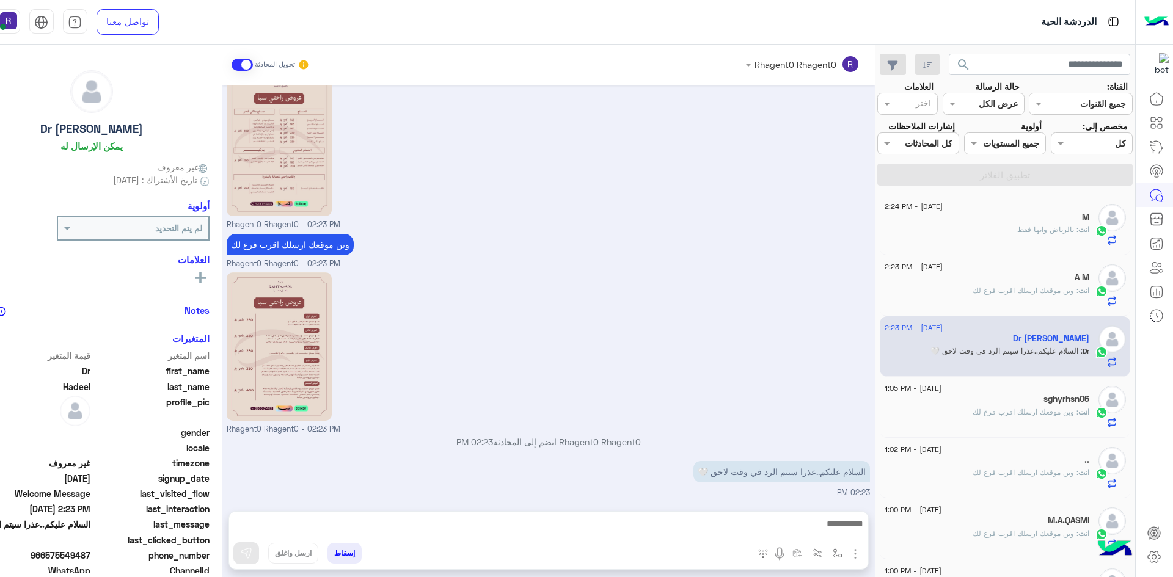
click at [967, 422] on div "انت : وين موقعك ارسلك اقرب فرع لك" at bounding box center [987, 417] width 205 height 21
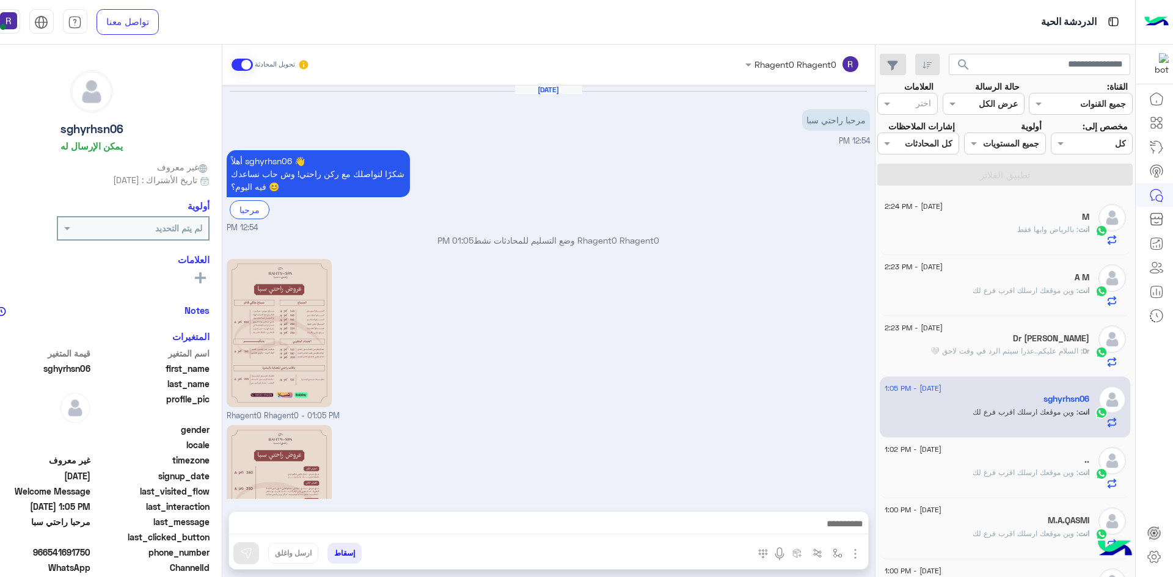
scroll to position [150, 0]
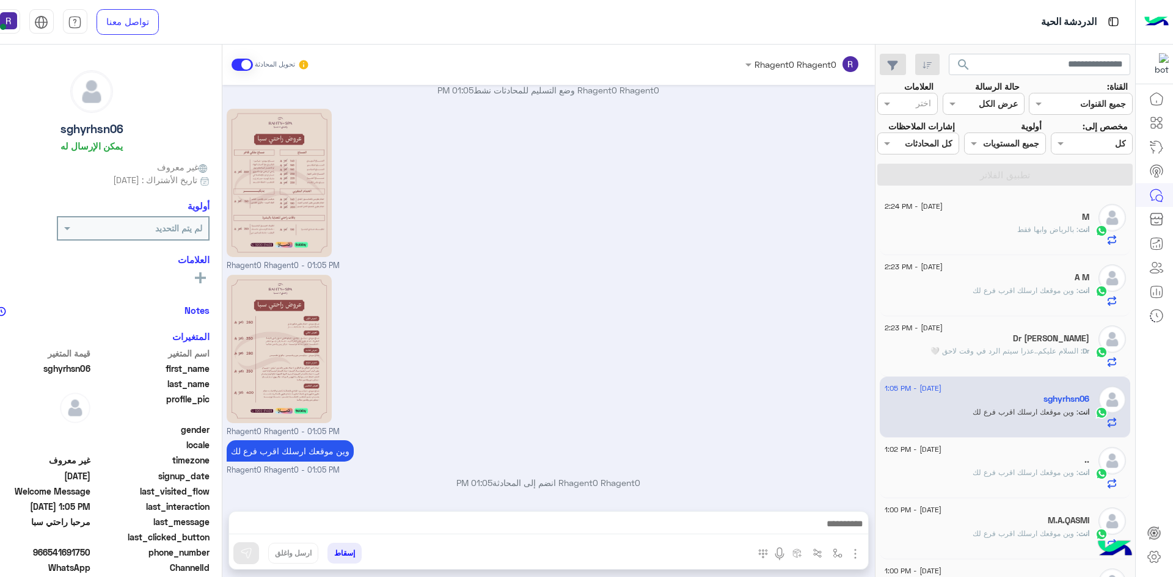
click at [976, 466] on div ".." at bounding box center [987, 461] width 205 height 13
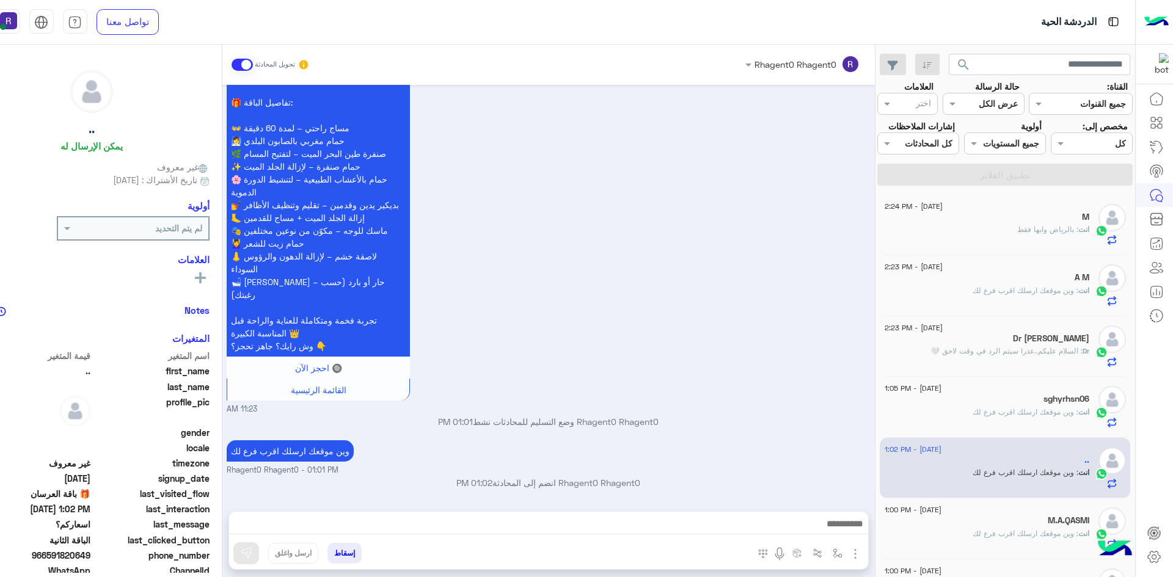
click at [991, 285] on p "انت : وين موقعك ارسلك اقرب فرع لك" at bounding box center [1031, 290] width 117 height 11
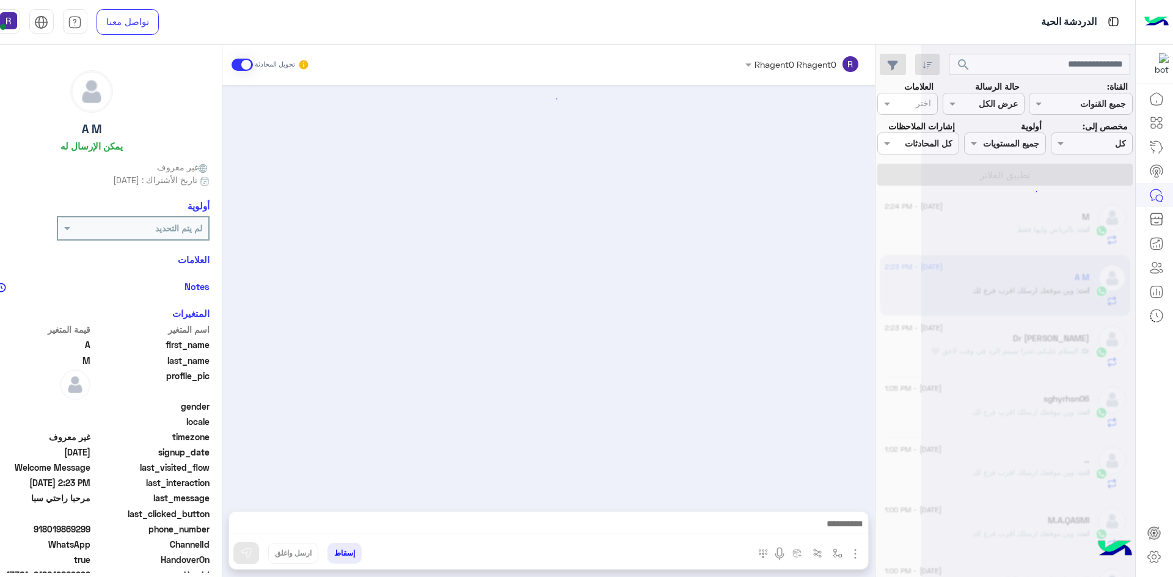
scroll to position [172, 0]
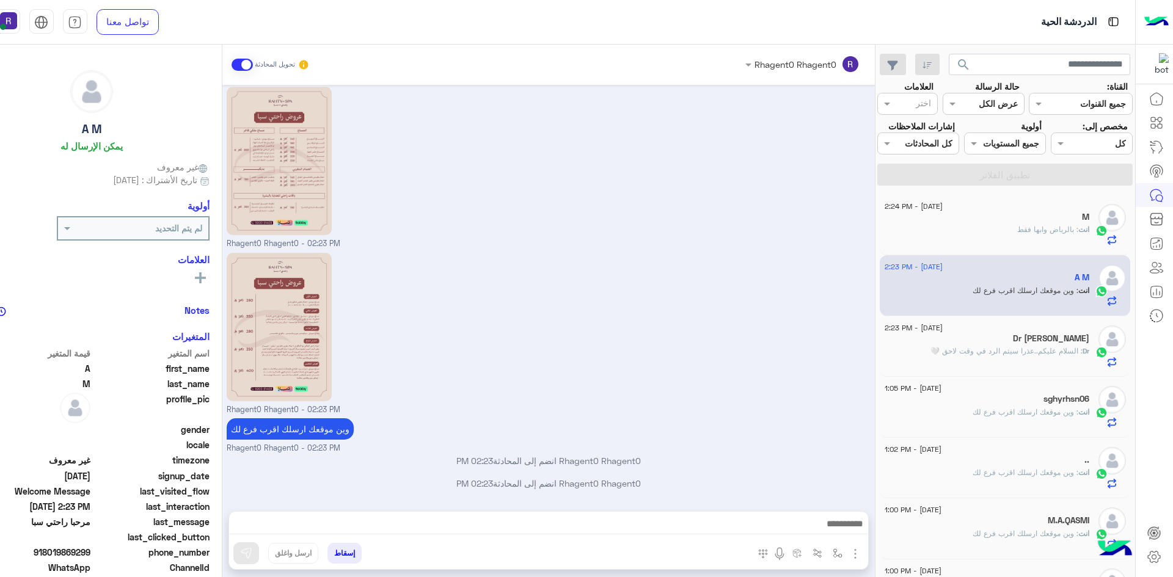
click at [1003, 238] on div "انت : بالرياض وابها فقط" at bounding box center [987, 234] width 205 height 21
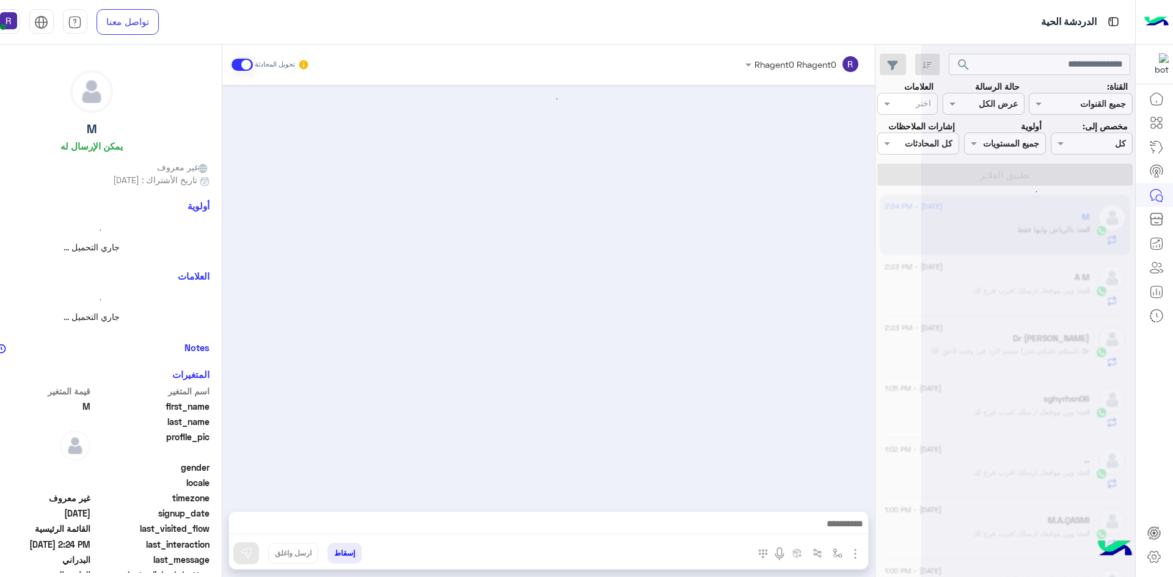
scroll to position [897, 0]
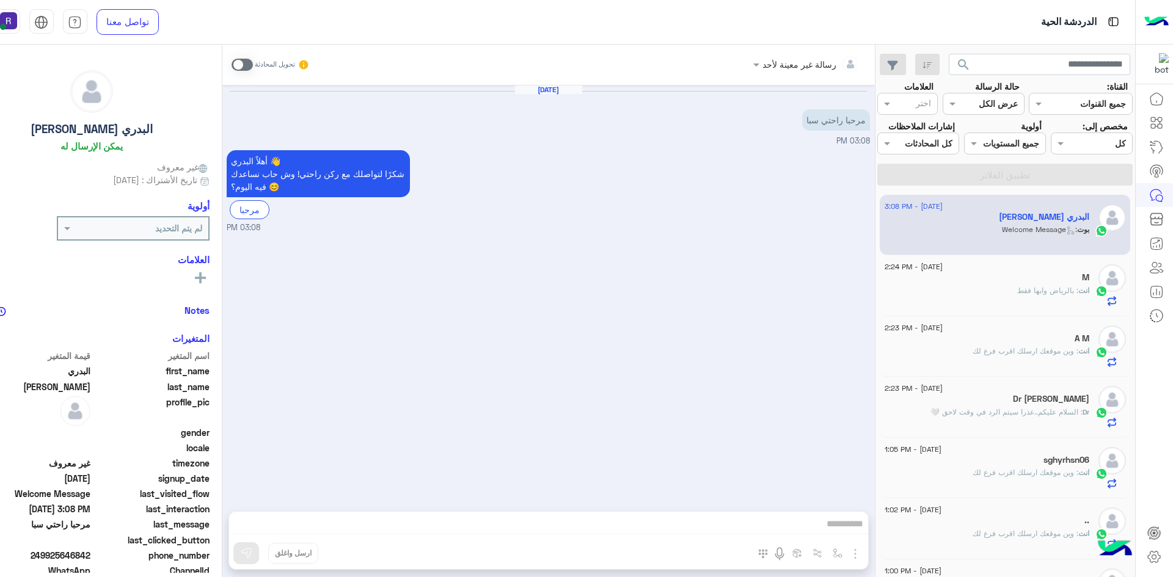
click at [1023, 300] on div "انت : بالرياض وابها فقط" at bounding box center [987, 295] width 205 height 21
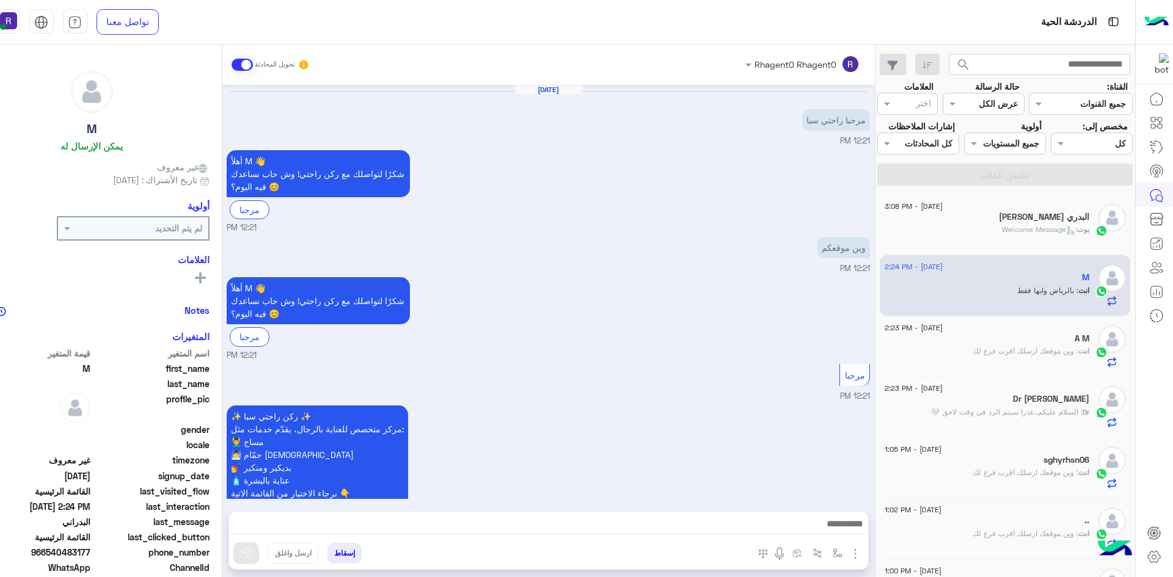
scroll to position [897, 0]
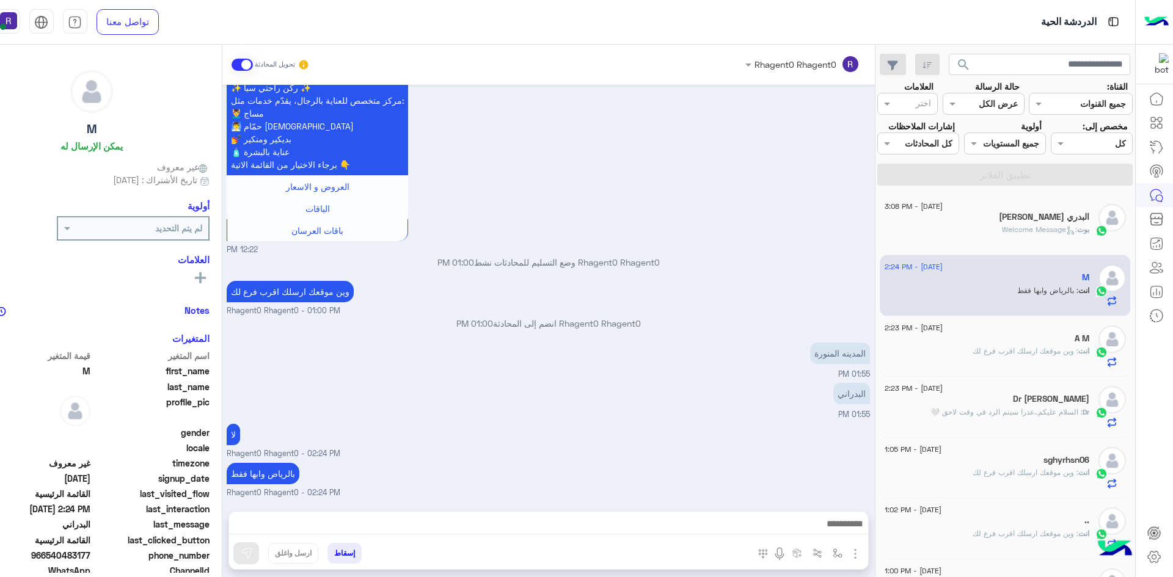
click at [1027, 230] on span ": Welcome Message" at bounding box center [1039, 229] width 75 height 9
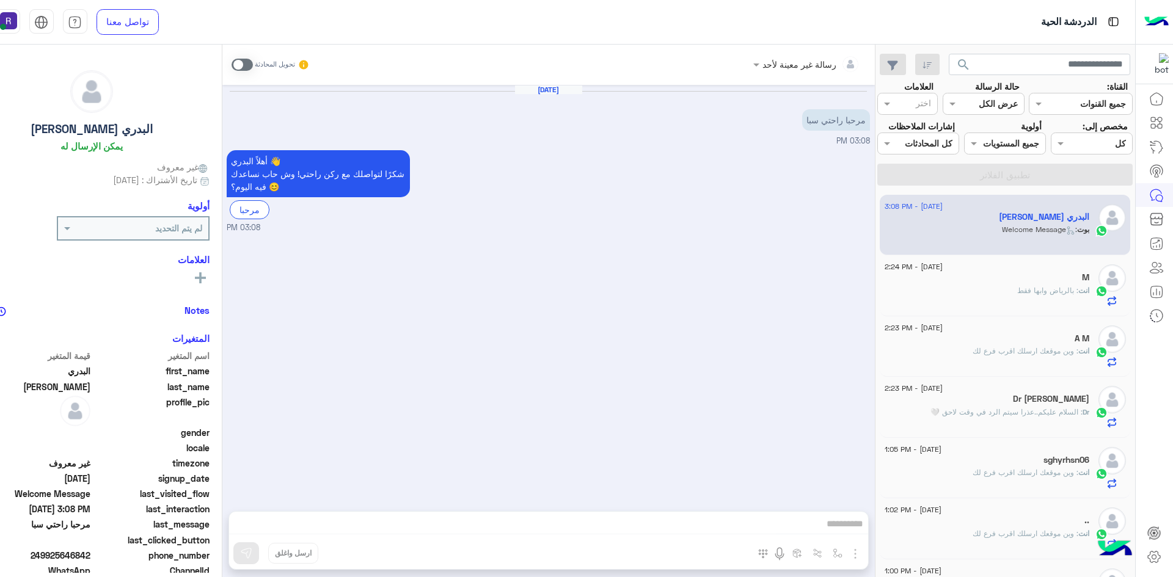
click at [1040, 298] on div "انت : بالرياض وابها فقط" at bounding box center [987, 295] width 205 height 21
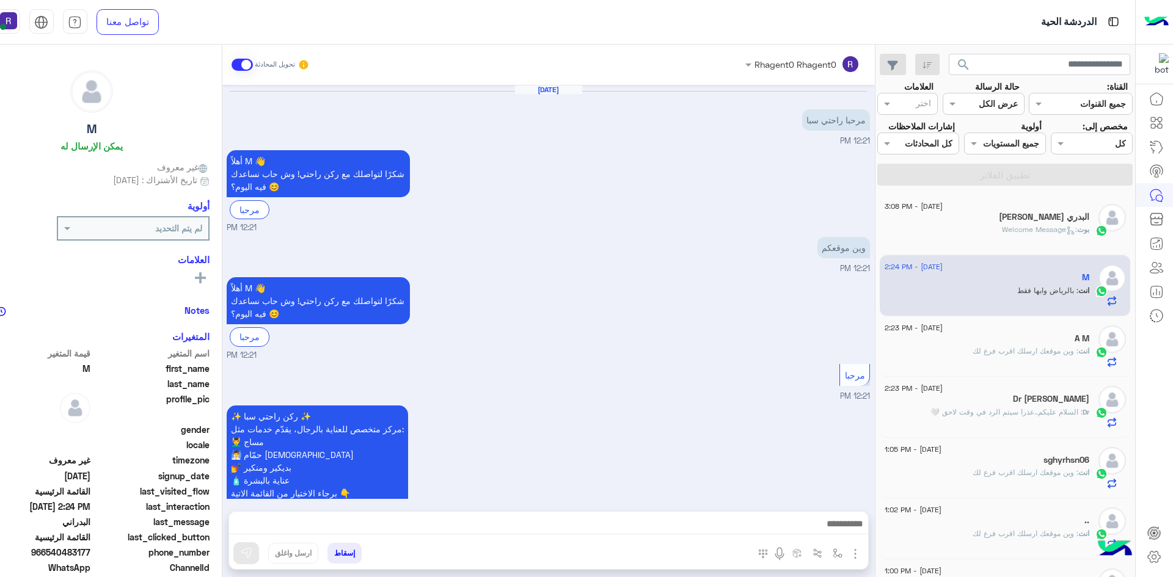
scroll to position [897, 0]
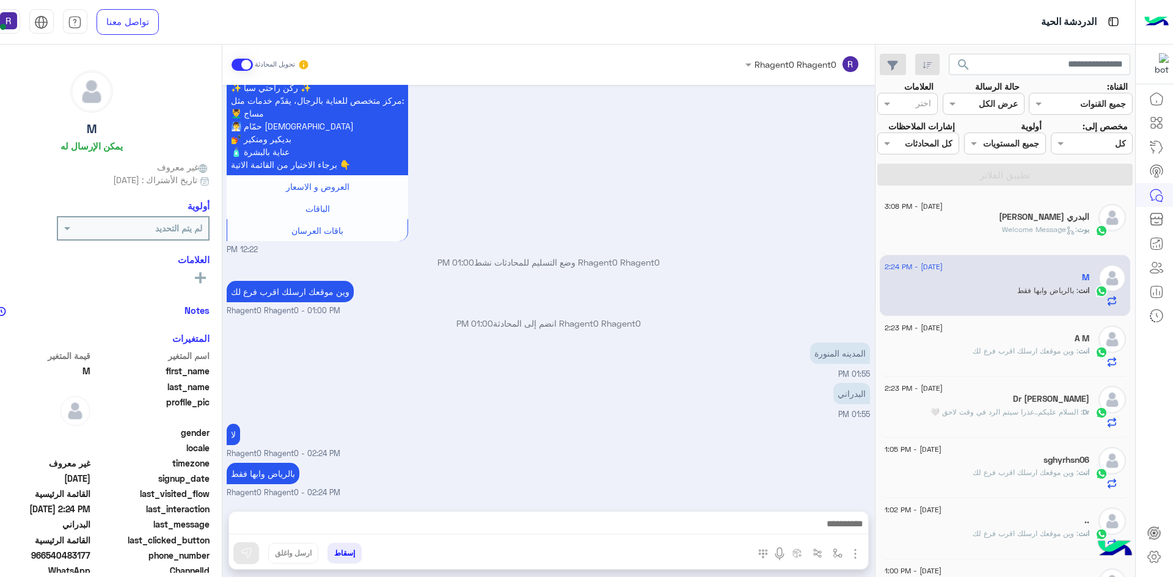
click at [959, 226] on div "بوت : Welcome Message" at bounding box center [987, 234] width 205 height 21
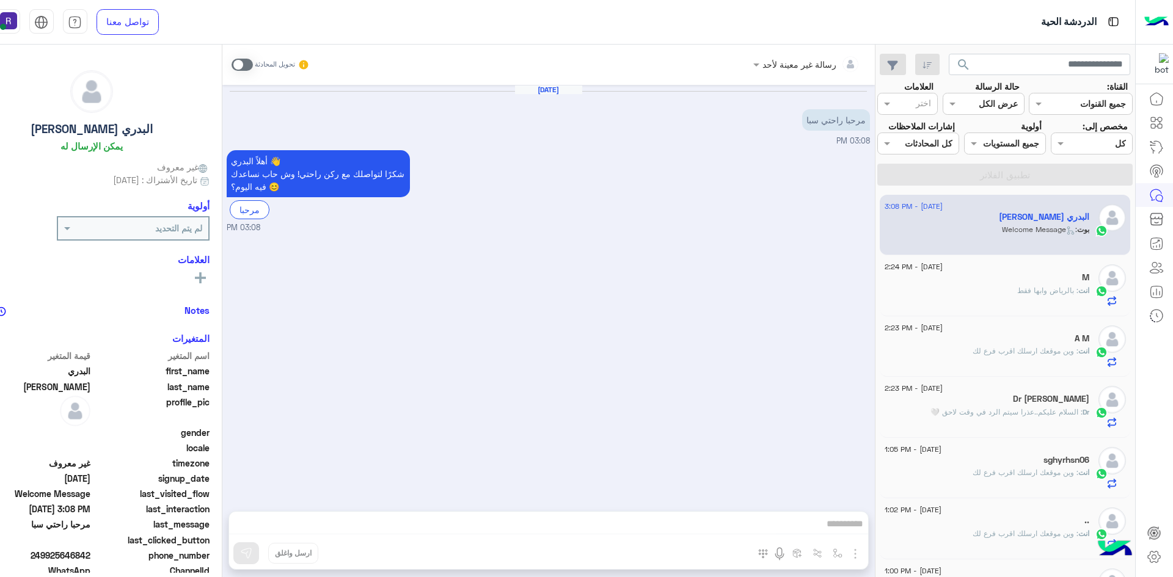
click at [977, 299] on div "انت : بالرياض وابها فقط" at bounding box center [987, 295] width 205 height 21
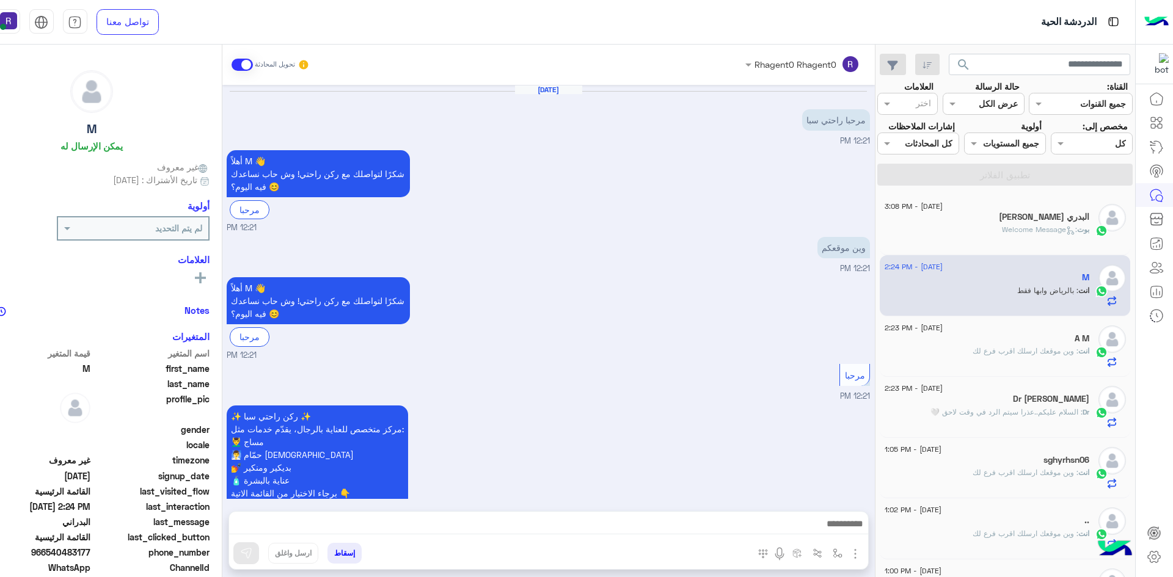
scroll to position [897, 0]
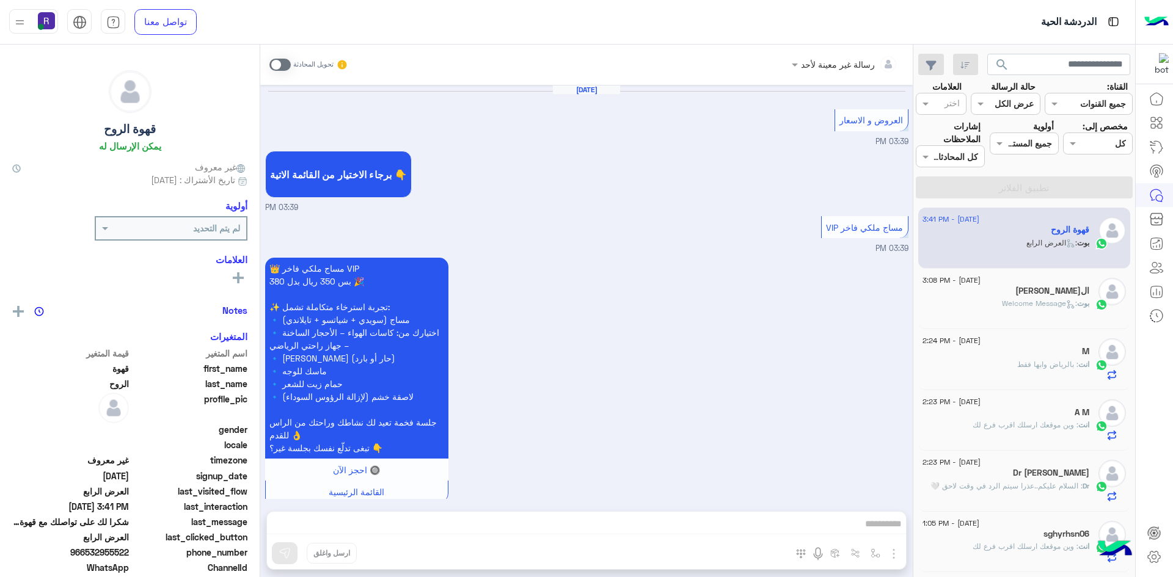
scroll to position [2230, 0]
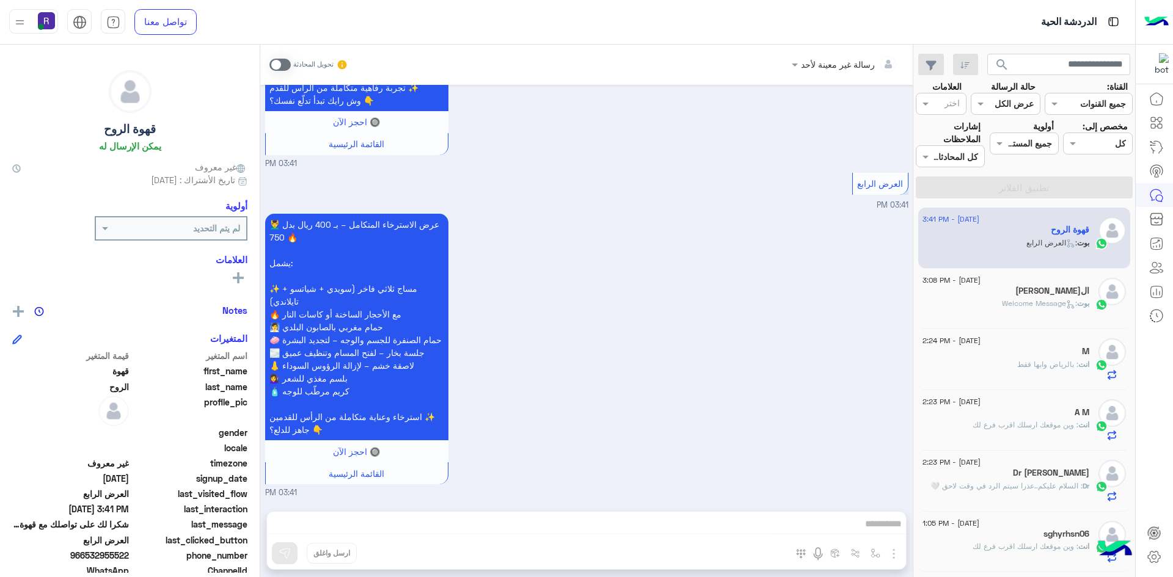
click at [1015, 301] on span ": Welcome Message" at bounding box center [1039, 303] width 75 height 9
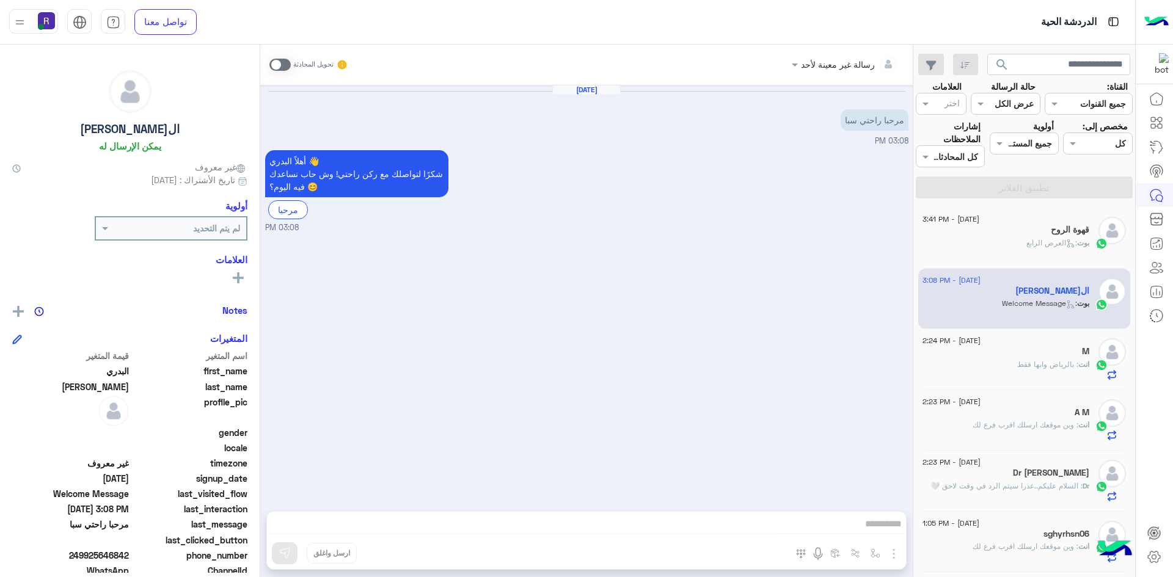
click at [1005, 244] on div "بوت : العرض الرابع" at bounding box center [1005, 248] width 167 height 21
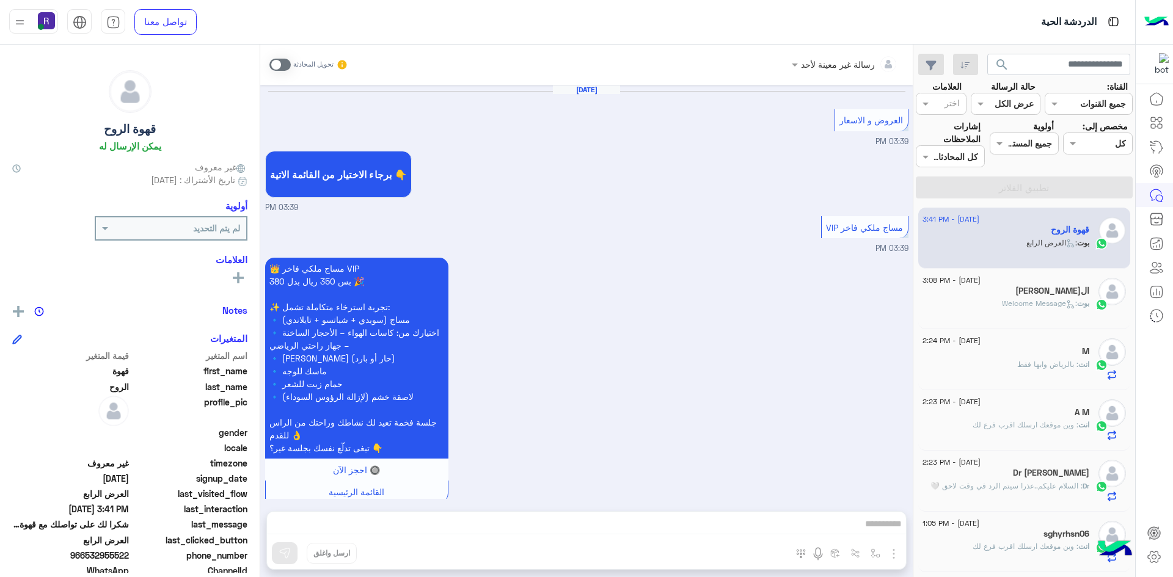
scroll to position [2230, 0]
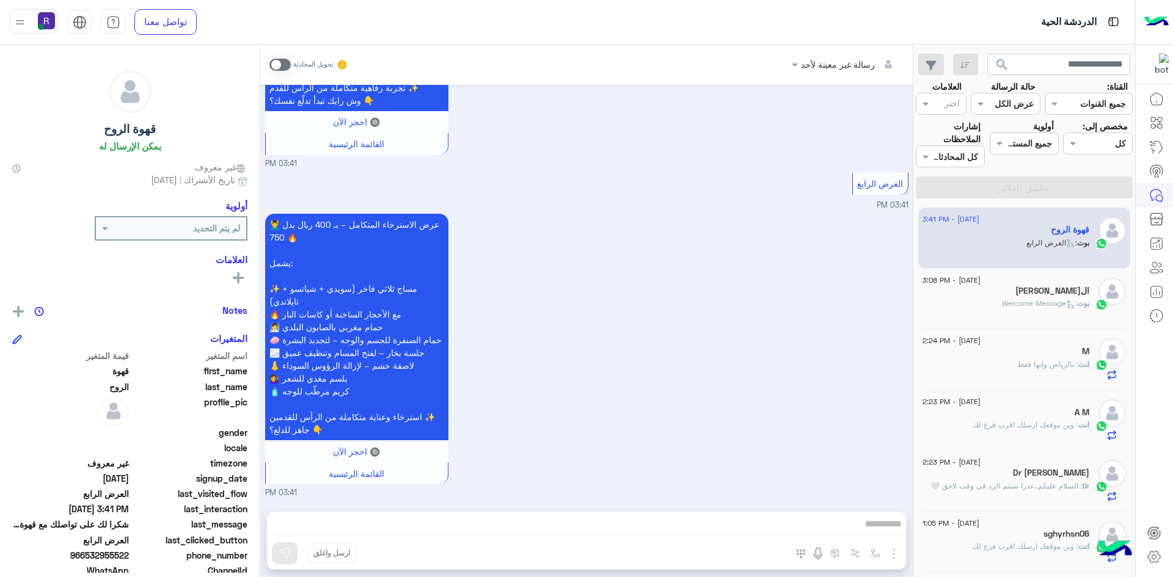
click at [1061, 307] on span ": Welcome Message" at bounding box center [1039, 303] width 75 height 9
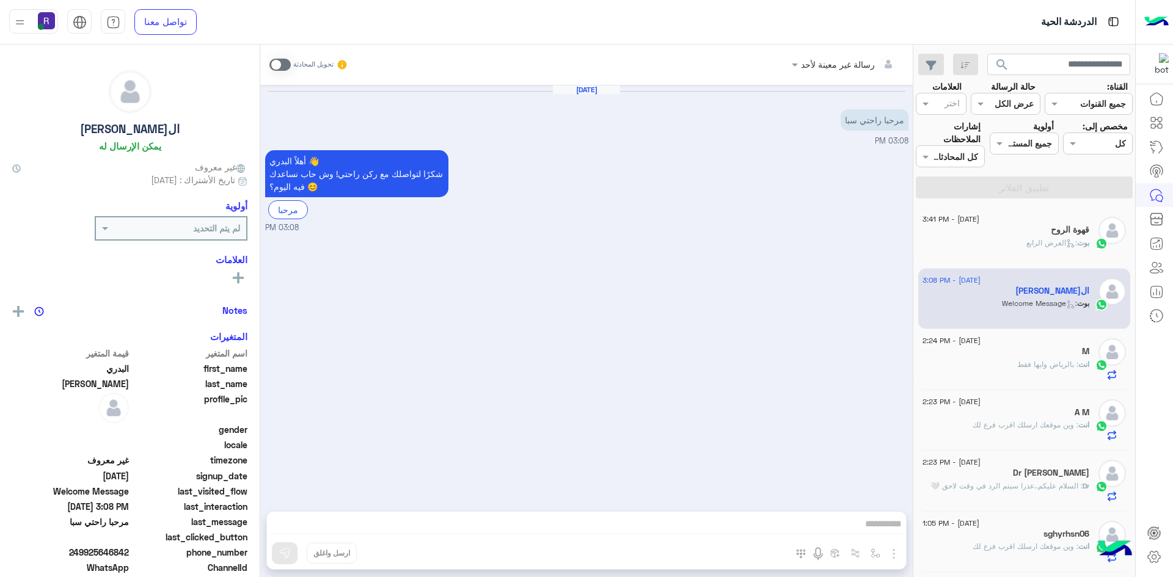
click at [286, 65] on span at bounding box center [279, 65] width 21 height 12
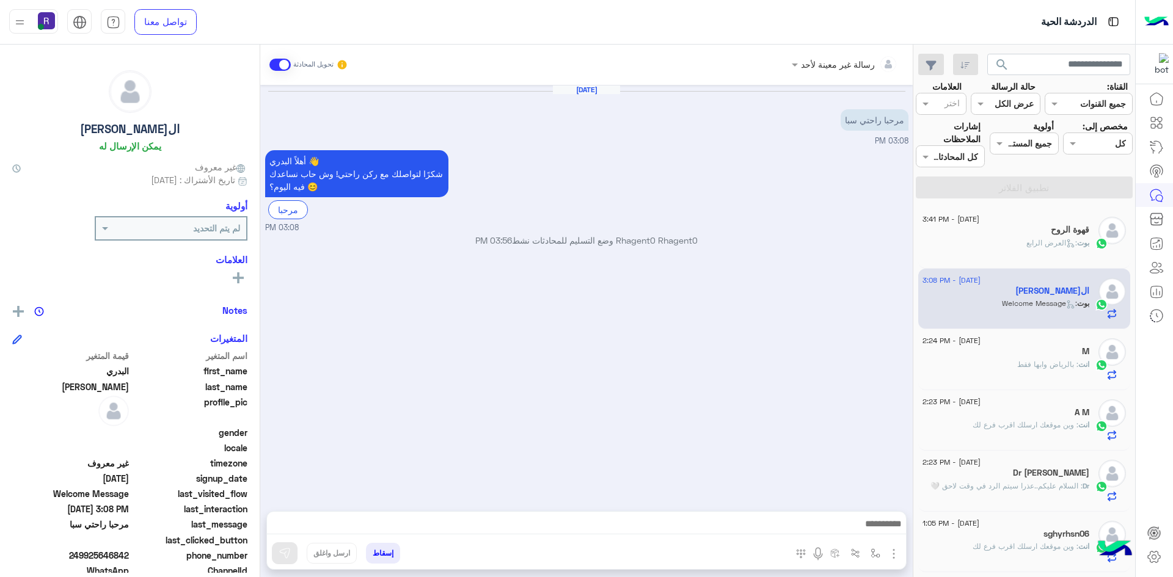
click at [893, 558] on img "button" at bounding box center [893, 554] width 15 height 15
click at [867, 530] on span "الصور" at bounding box center [870, 527] width 23 height 14
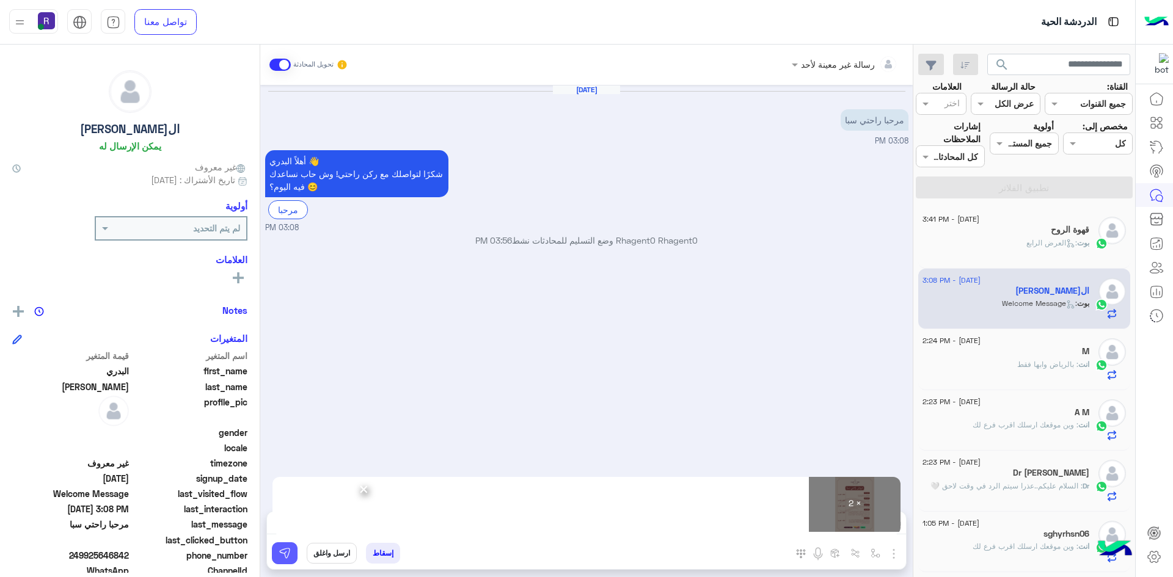
click at [288, 552] on img at bounding box center [285, 553] width 12 height 12
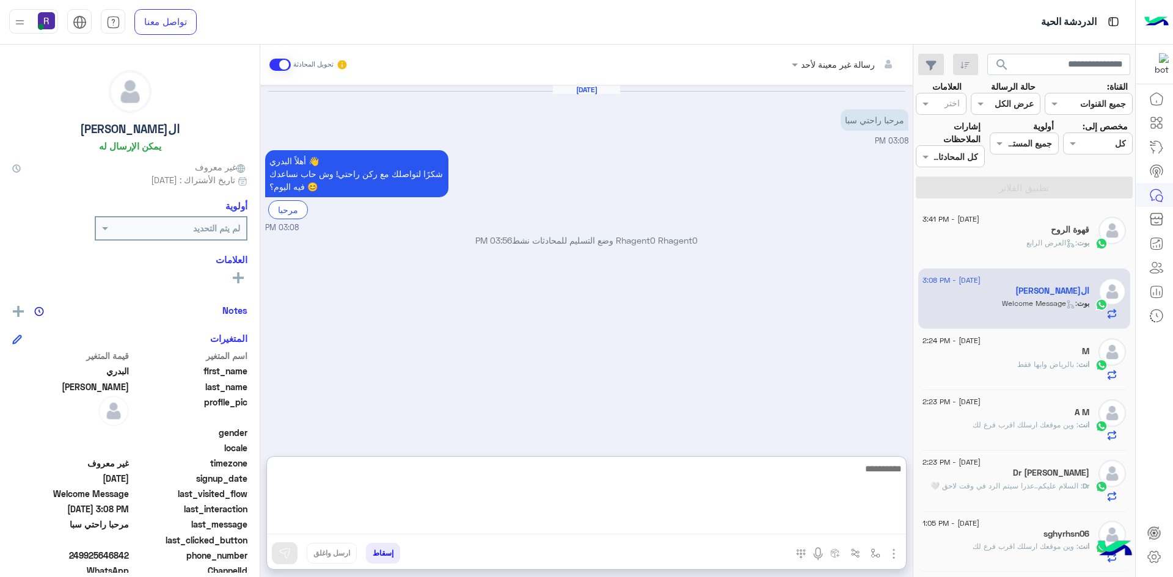
paste textarea "**********"
type textarea "**********"
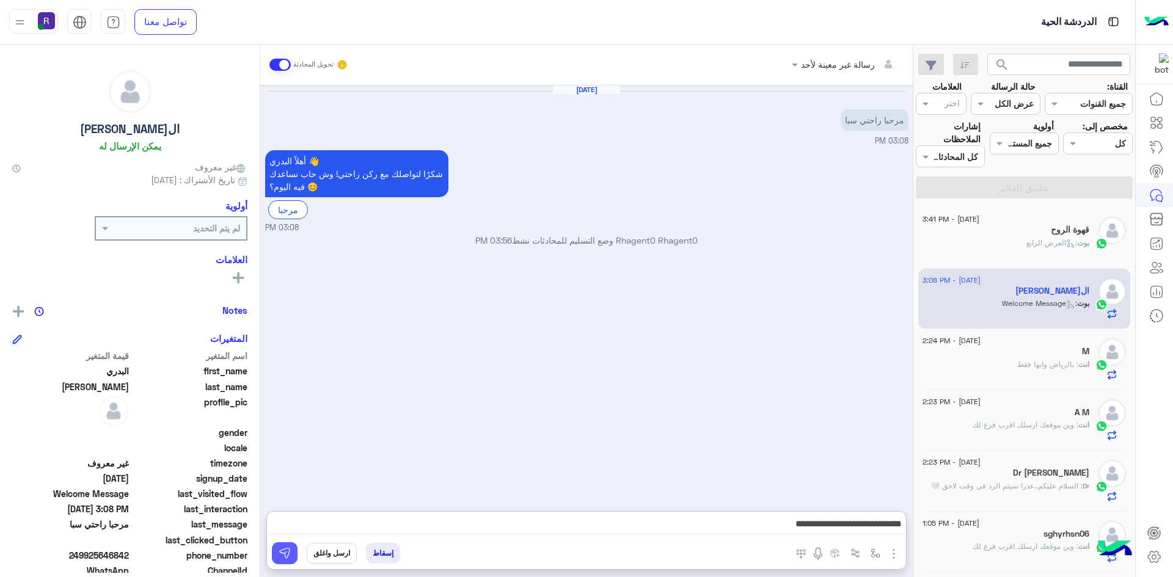
click at [291, 560] on button at bounding box center [285, 553] width 26 height 22
click at [1013, 241] on div "بوت : العرض الرابع" at bounding box center [1005, 248] width 167 height 21
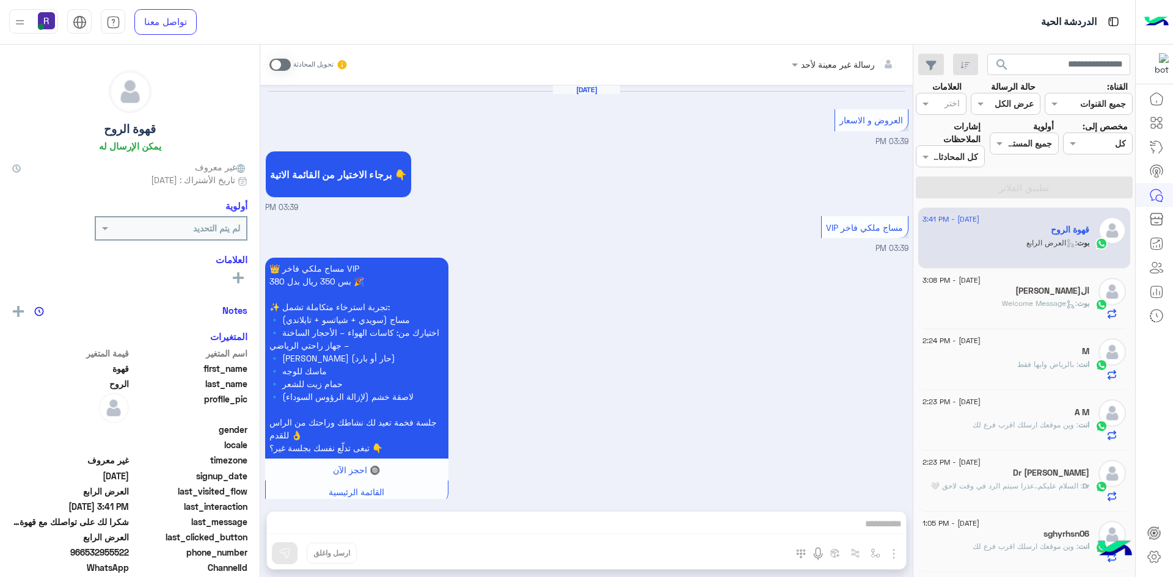
scroll to position [2230, 0]
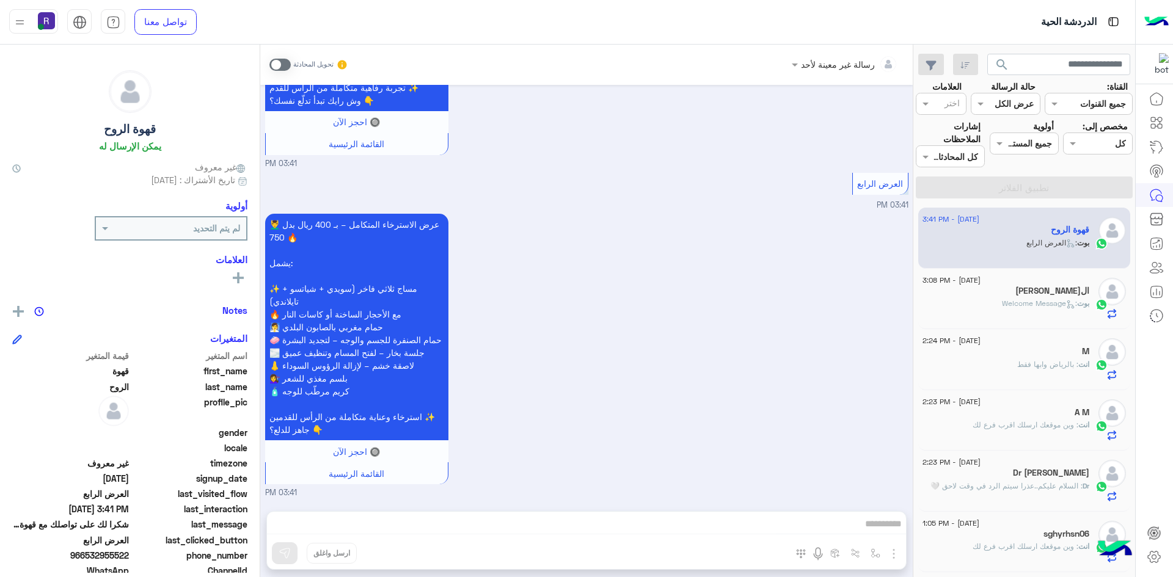
click at [286, 61] on span at bounding box center [279, 65] width 21 height 12
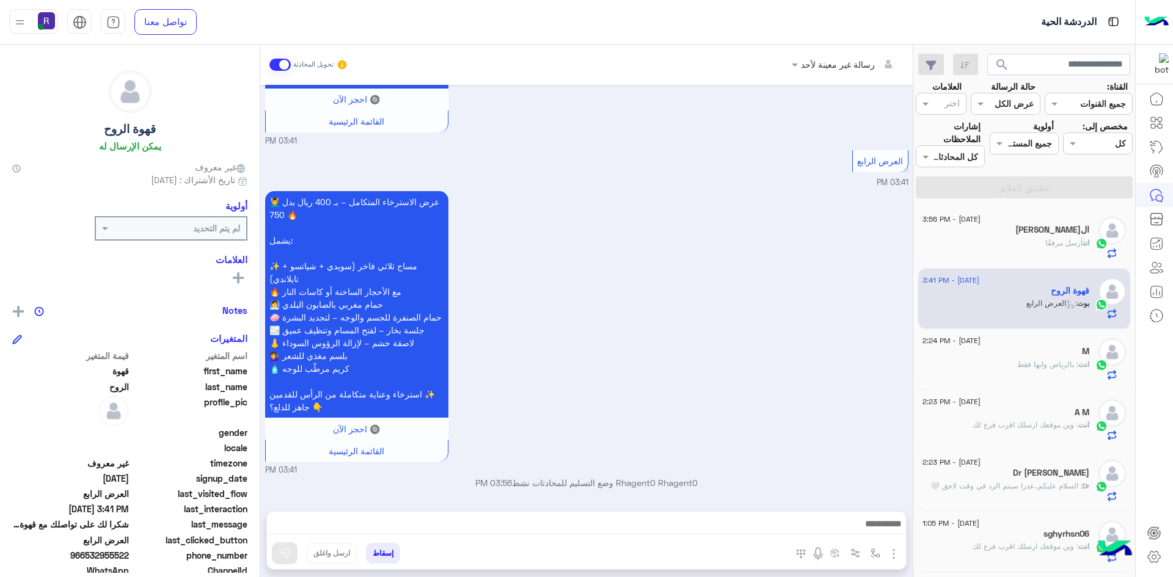
scroll to position [2253, 0]
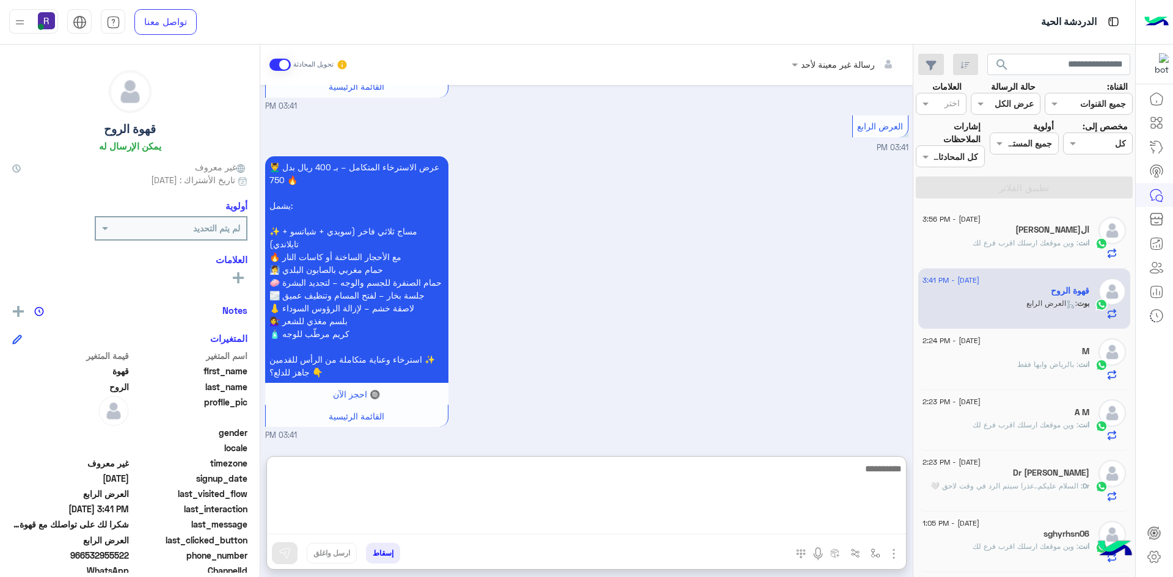
paste textarea "**********"
type textarea "**********"
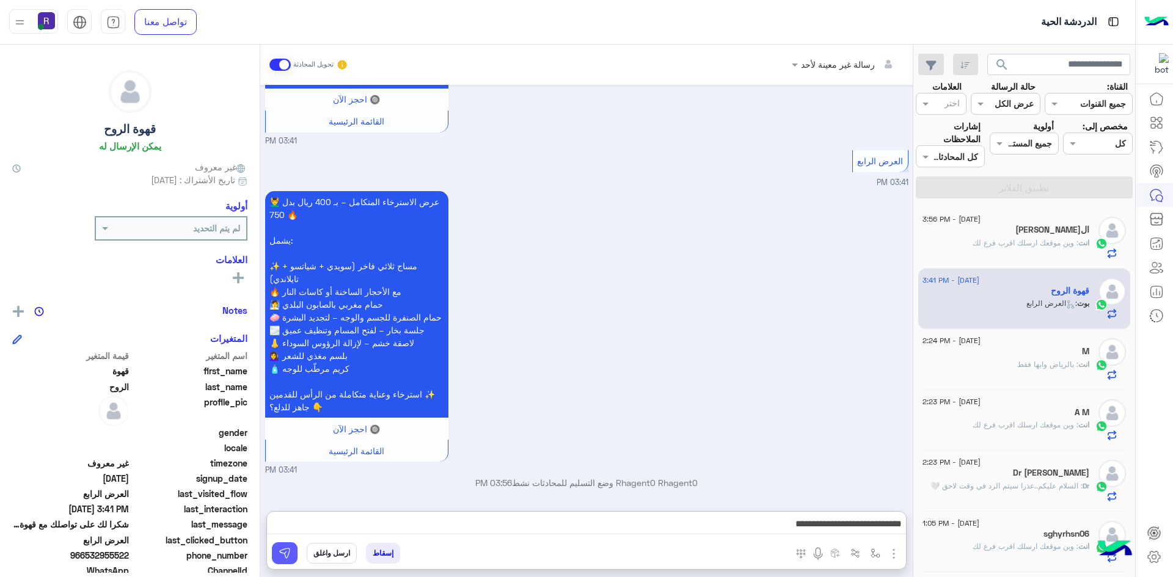
click at [289, 560] on button at bounding box center [285, 553] width 26 height 22
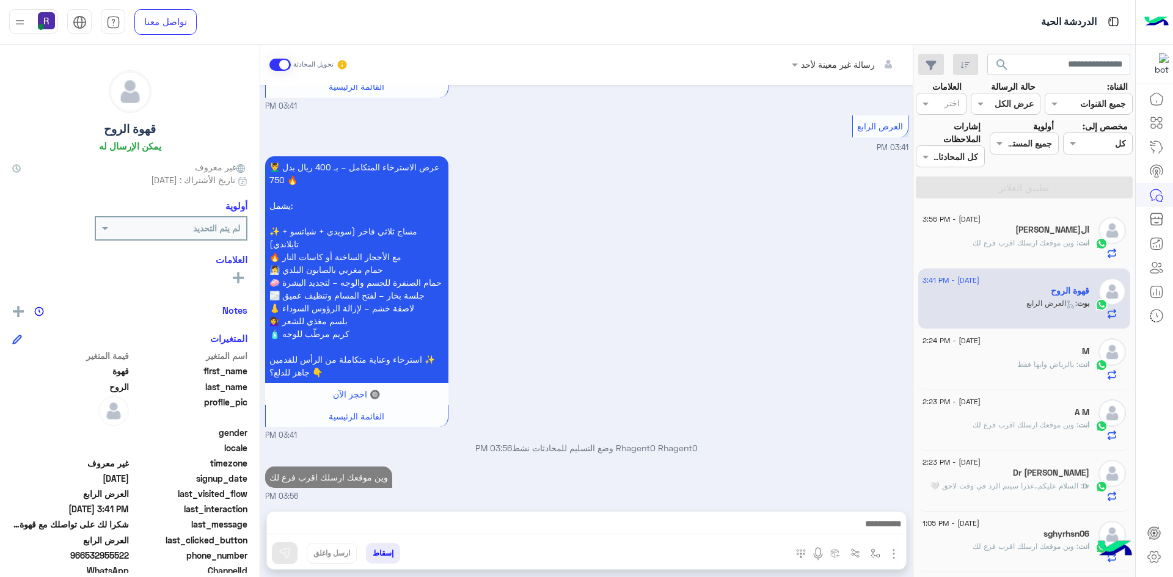
scroll to position [2292, 0]
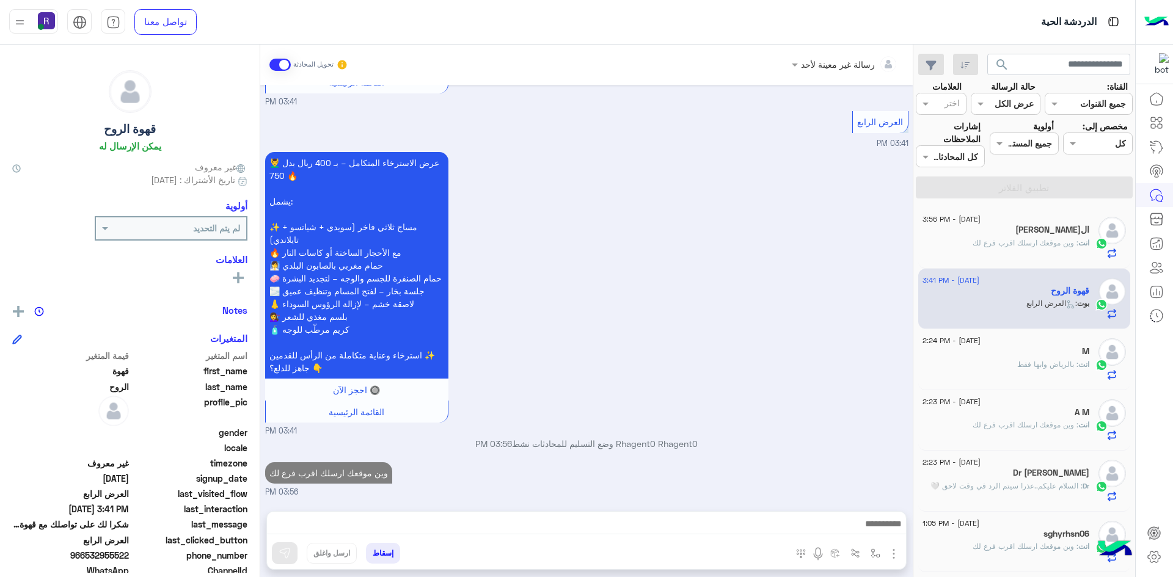
click at [1053, 367] on span ": بالرياض وابها فقط" at bounding box center [1047, 364] width 61 height 9
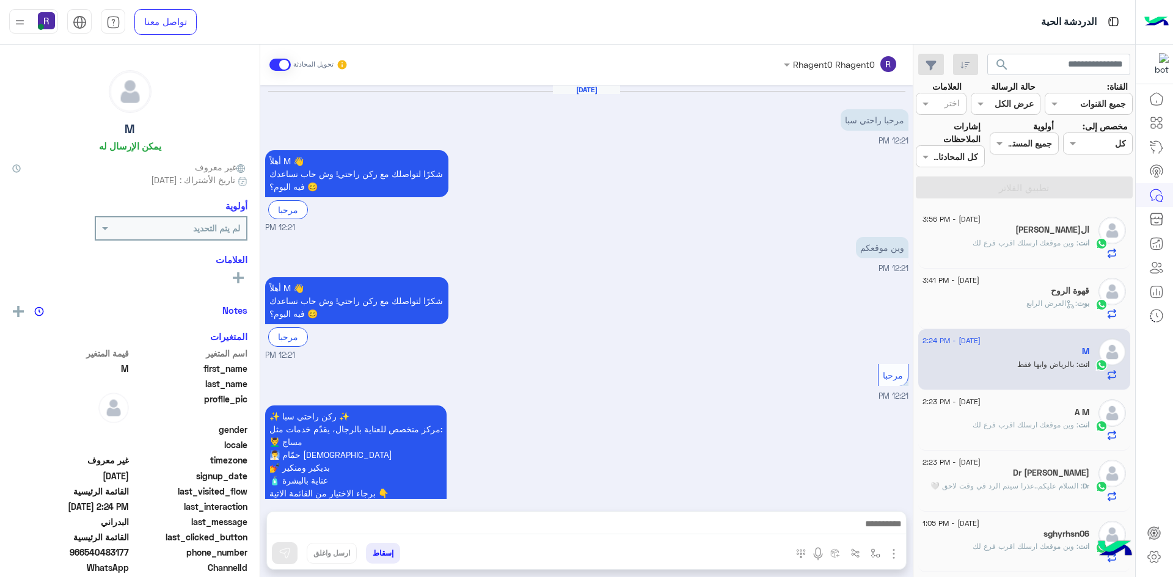
scroll to position [897, 0]
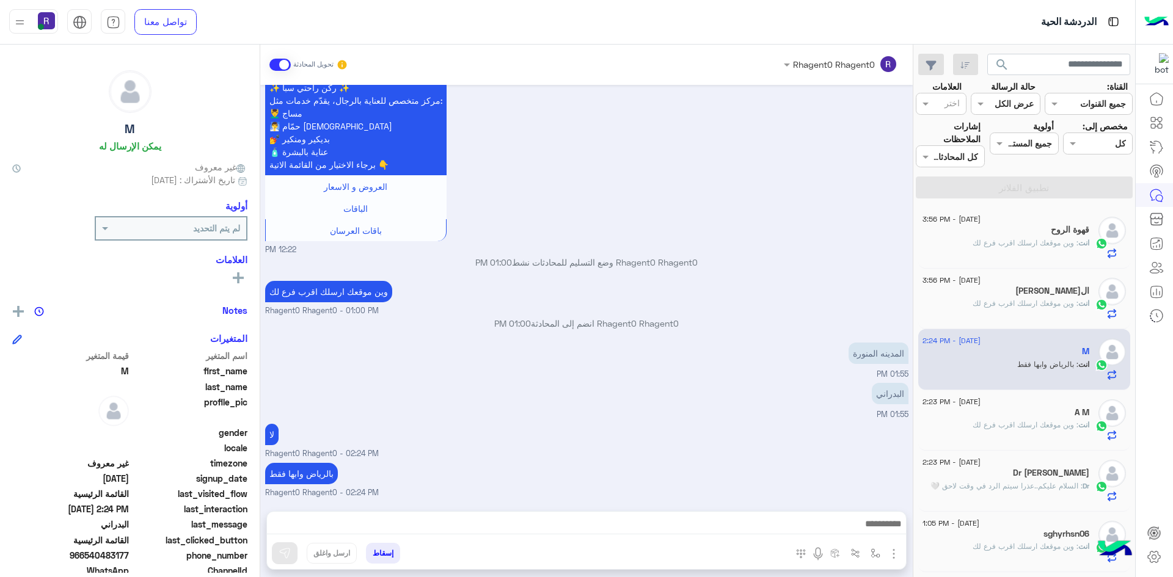
click at [1050, 248] on p "انت : وين موقعك ارسلك اقرب فرع لك" at bounding box center [1031, 243] width 117 height 11
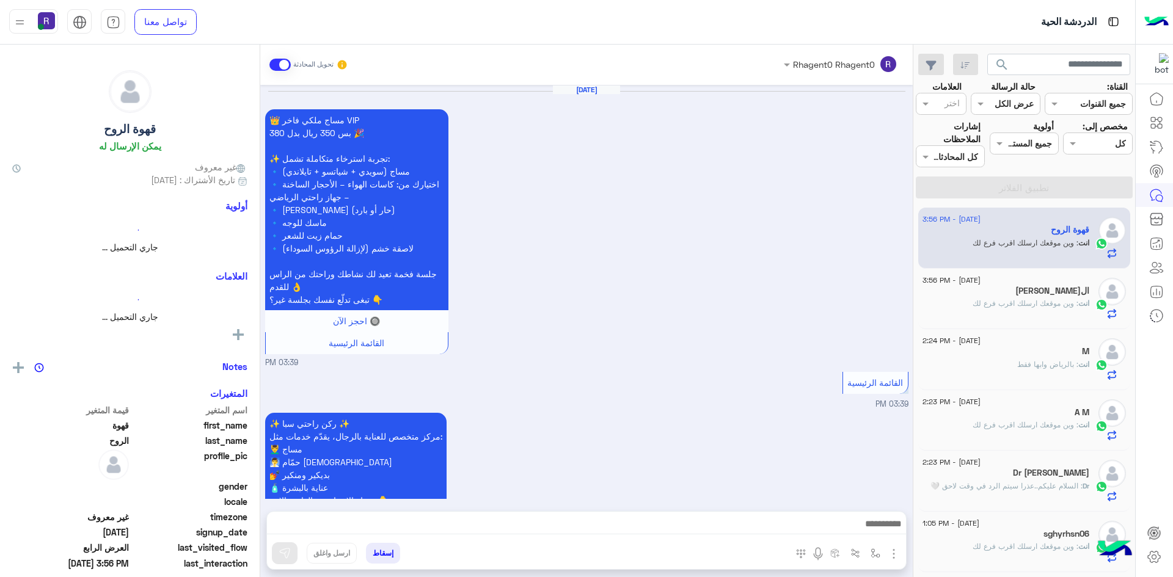
scroll to position [2154, 0]
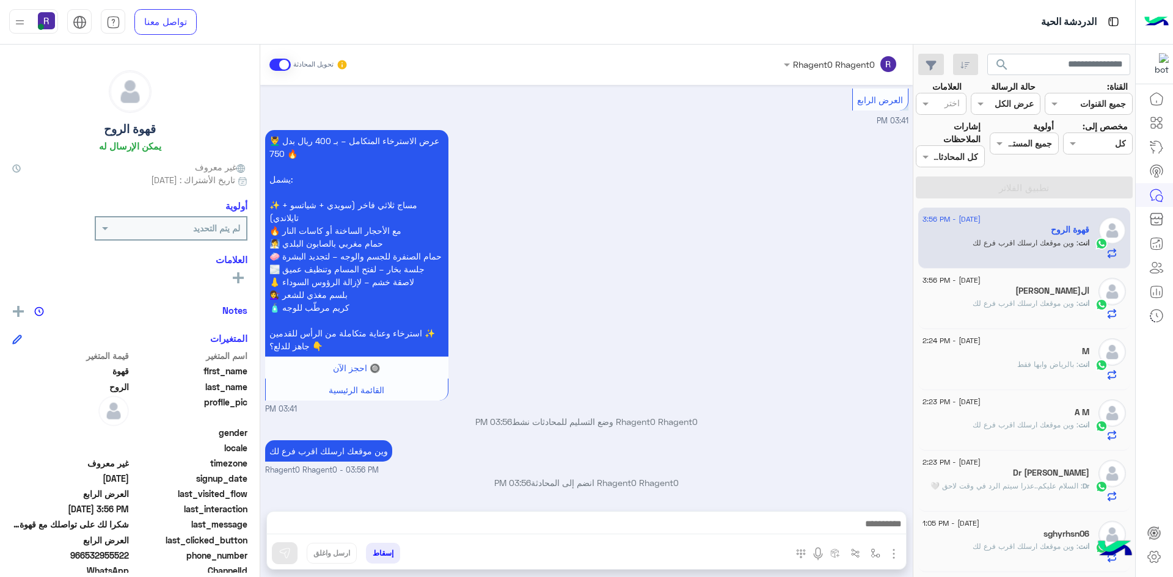
click at [1087, 305] on span "انت" at bounding box center [1083, 303] width 11 height 9
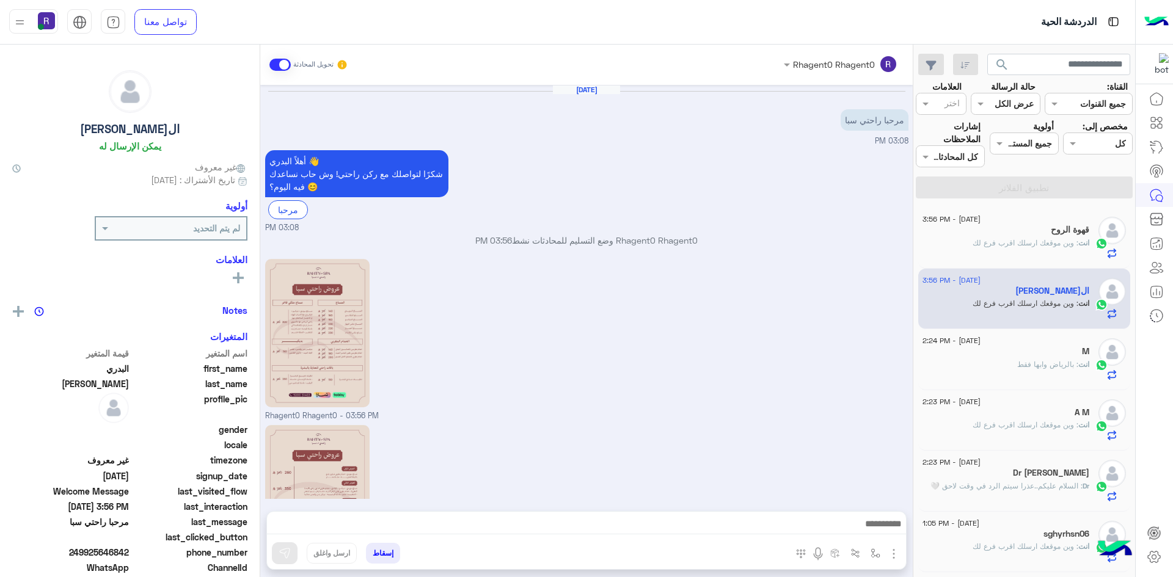
scroll to position [150, 0]
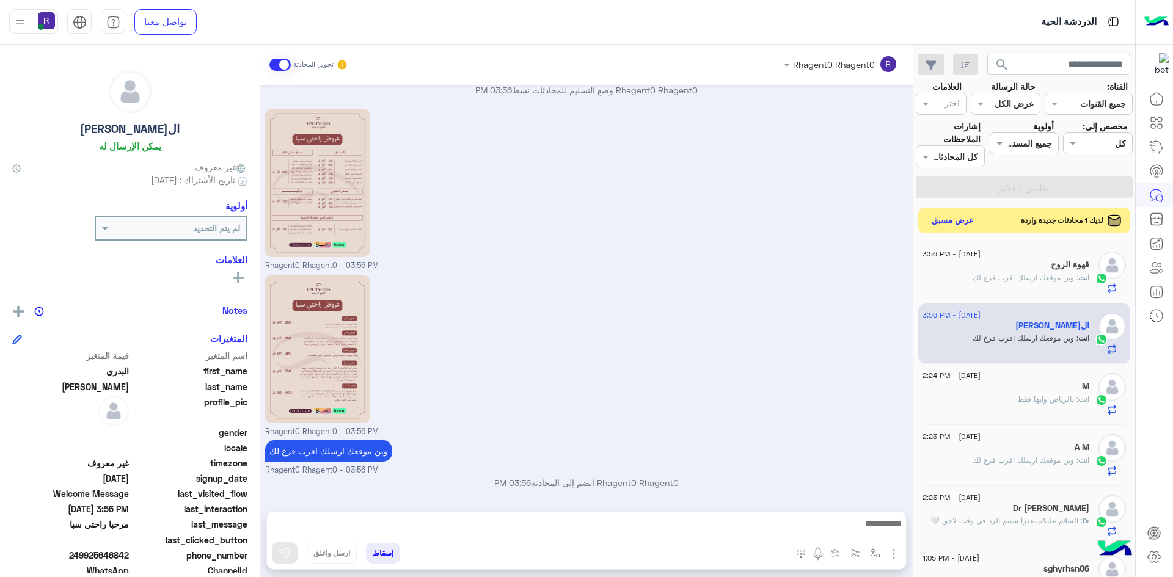
click at [973, 221] on button "عرض مسبق" at bounding box center [952, 221] width 51 height 16
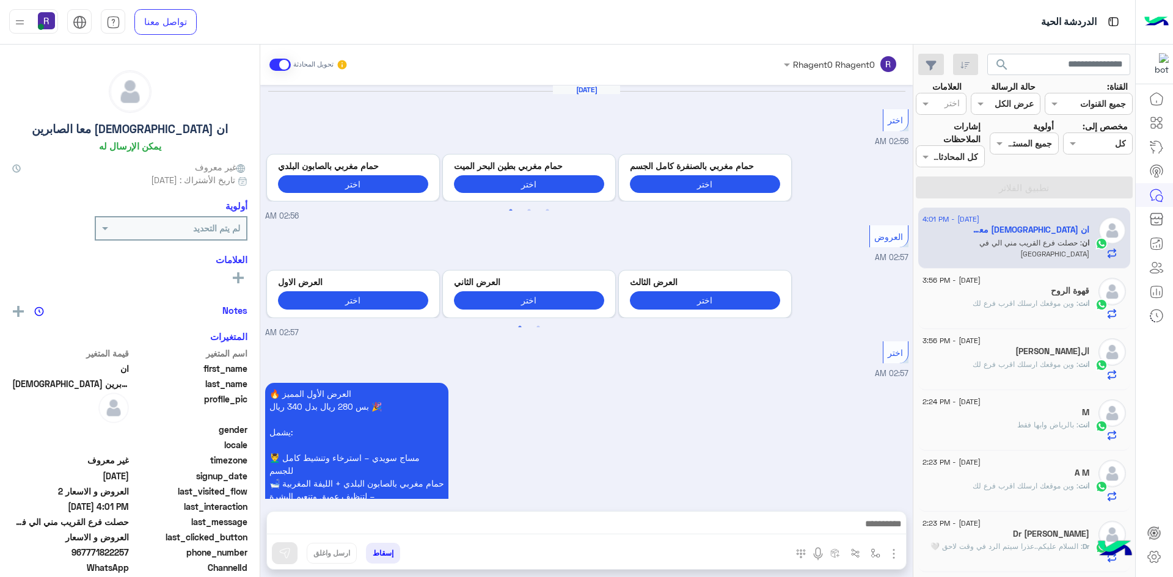
scroll to position [1624, 0]
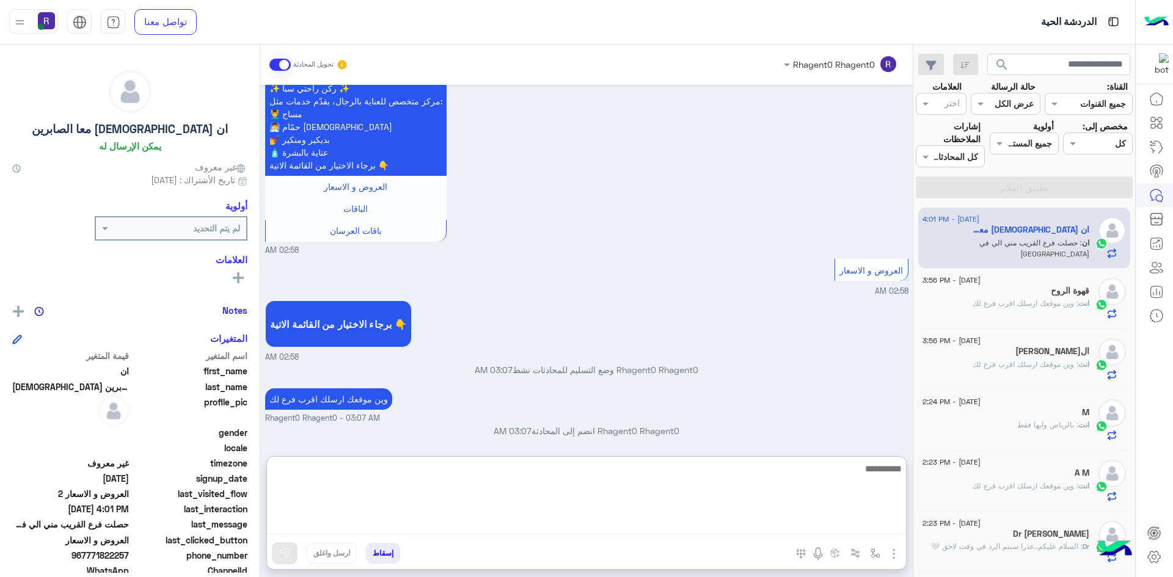
click at [654, 525] on textarea at bounding box center [586, 497] width 639 height 73
type textarea "*********"
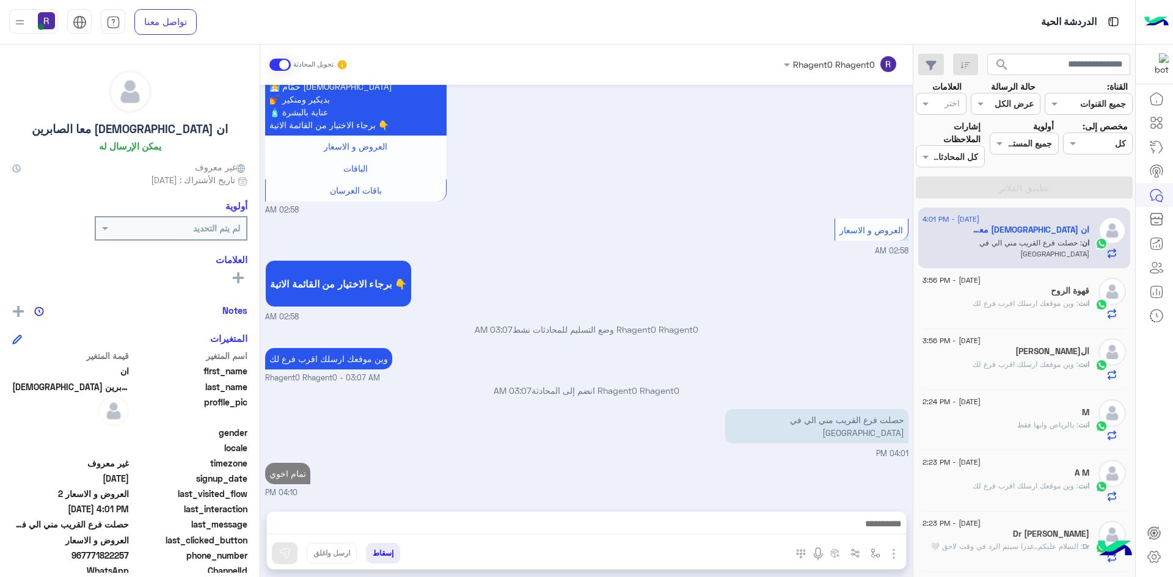
click at [712, 446] on div "Rhagent0 Rhagent0 تحويل المحادثة [DATE] اختر 02:56 AM Previous حمام مغربي بالصا…" at bounding box center [586, 314] width 652 height 538
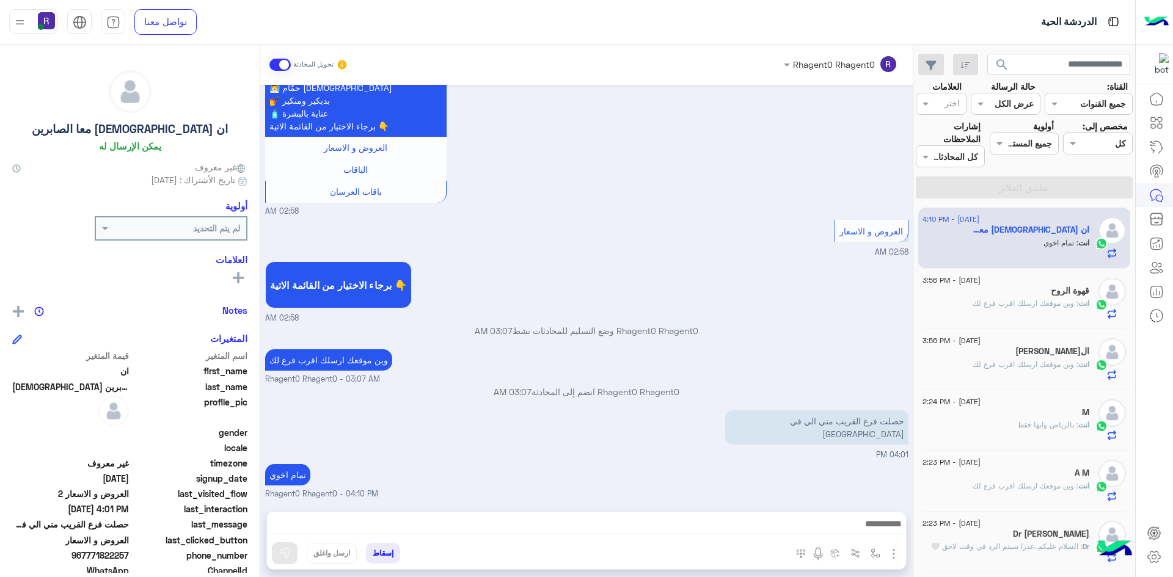
click at [1000, 320] on div "[DATE] - 3:56 PM قهوة الروح انت : وين موقعك ارسلك اقرب فرع لك" at bounding box center [1024, 299] width 213 height 61
click at [1004, 304] on span ": وين موقعك ارسلك اقرب فرع لك" at bounding box center [1026, 303] width 106 height 9
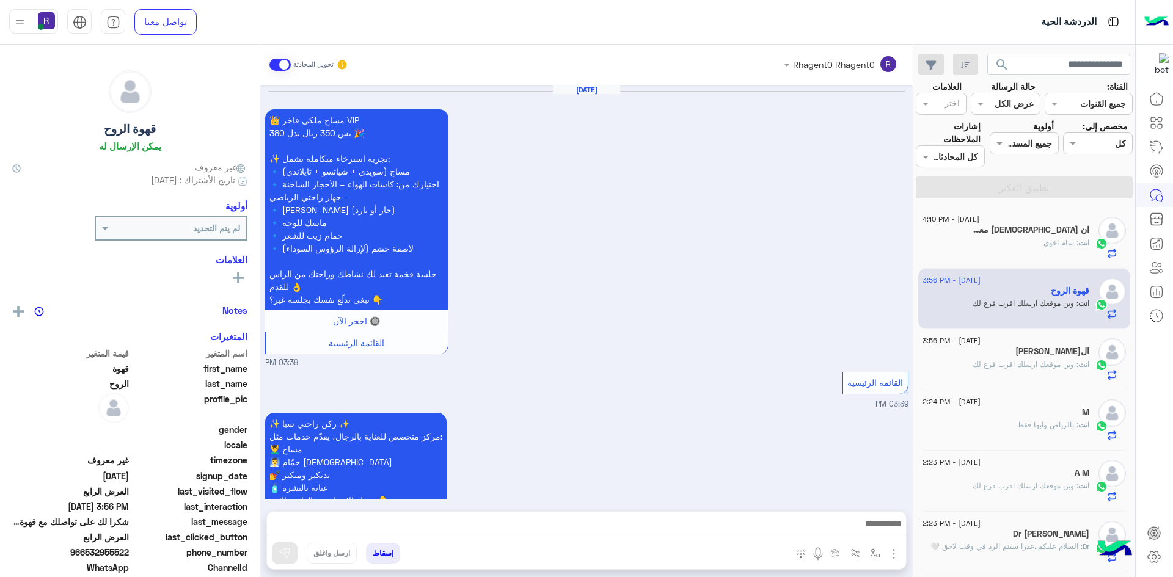
scroll to position [2154, 0]
